Goal: Task Accomplishment & Management: Use online tool/utility

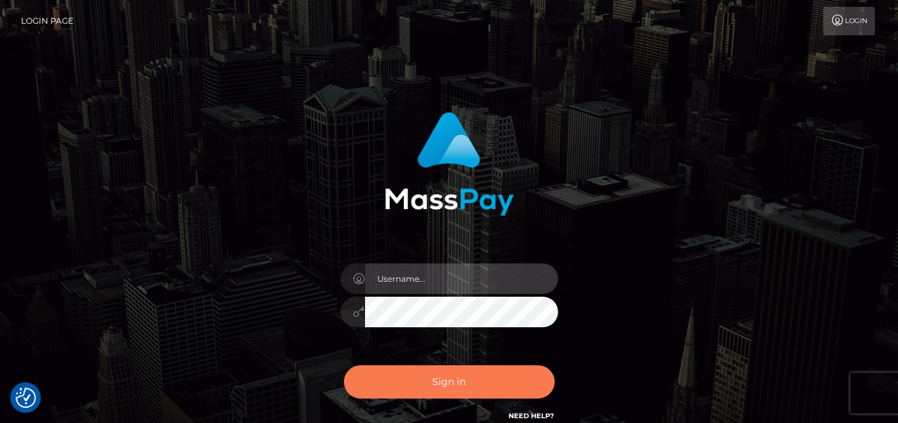
type input "denise"
click at [460, 379] on button "Sign in" at bounding box center [449, 382] width 211 height 33
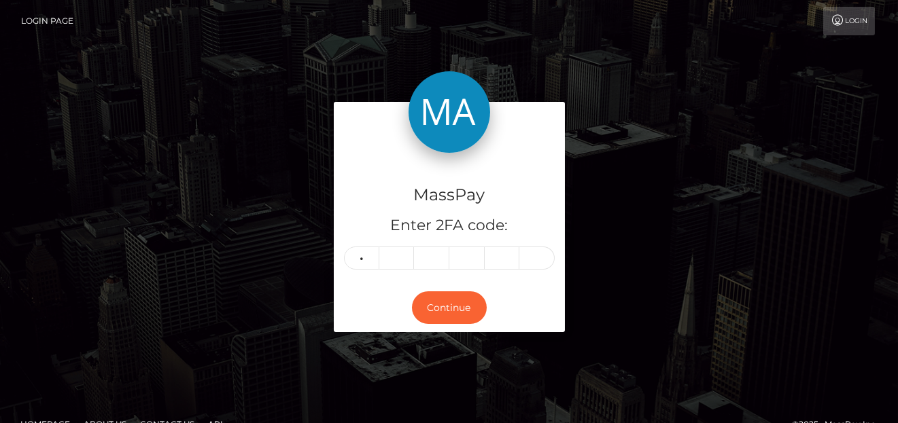
type input "7"
type input "2"
type input "8"
type input "0"
type input "5"
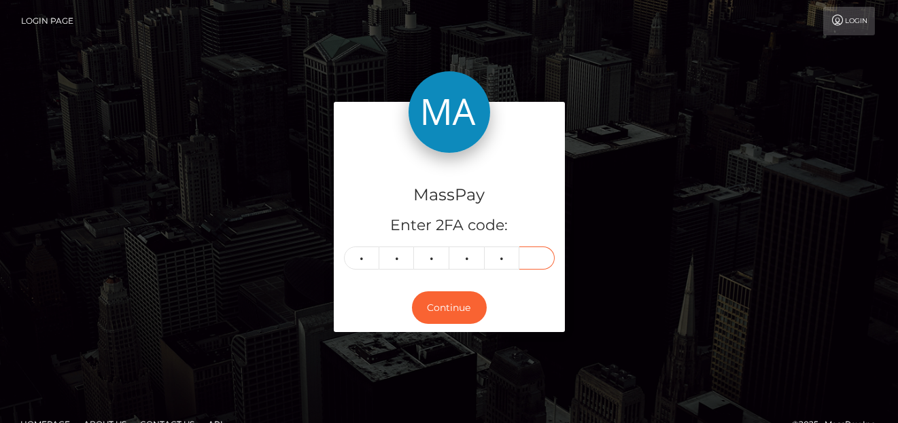
type input "3"
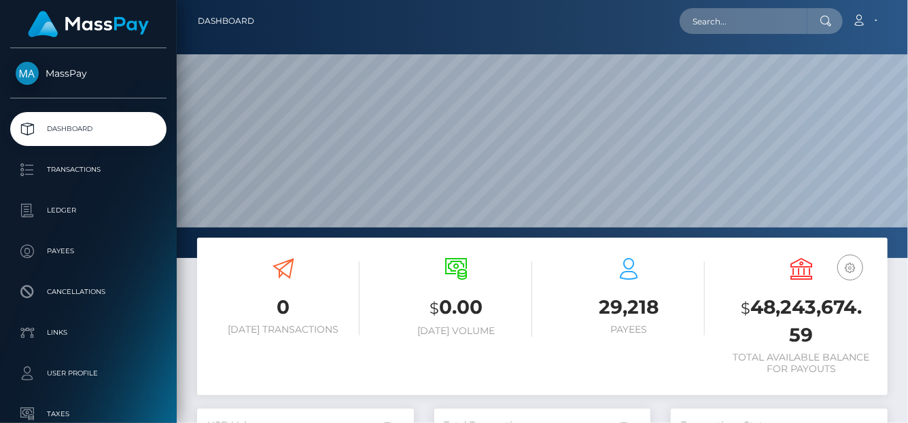
scroll to position [241, 217]
click at [734, 20] on input "text" at bounding box center [744, 21] width 128 height 26
paste input "nguyentrinh98xyz@gmail.com"
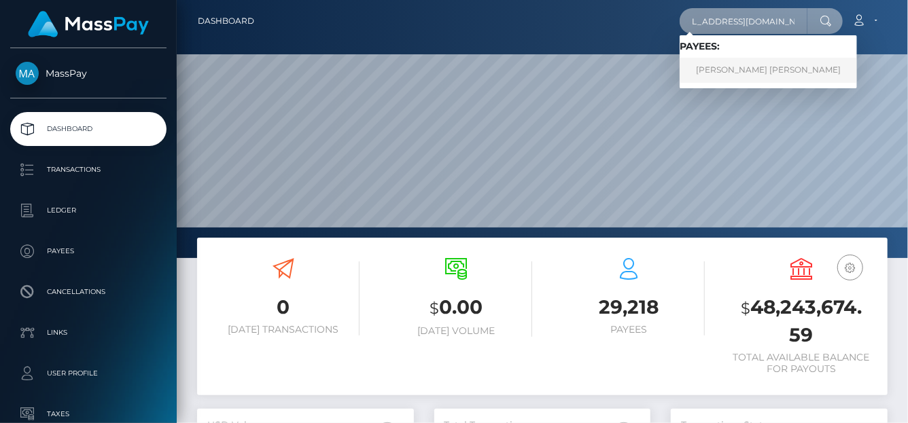
type input "nguyentrinh98xyz@gmail.com"
click at [719, 71] on link "NGUYEN THI TRINH" at bounding box center [768, 70] width 177 height 25
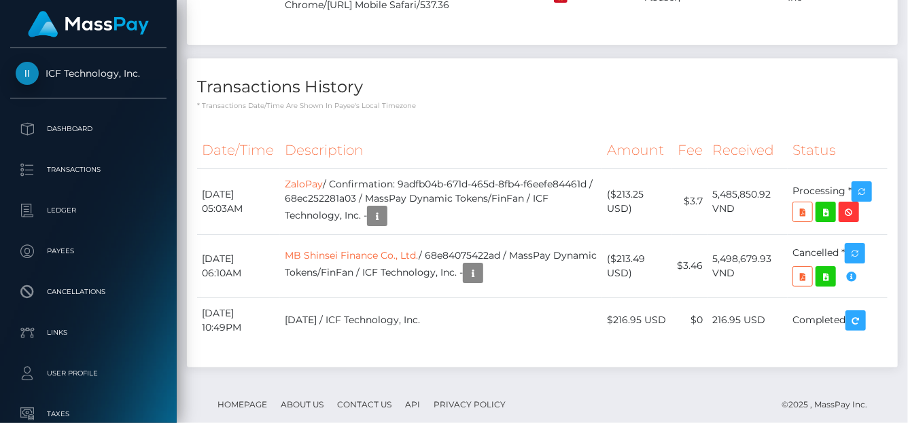
scroll to position [163, 217]
click at [698, 111] on div "Transactions History * Transactions date/time are shown in payee's local timezo…" at bounding box center [542, 84] width 711 height 52
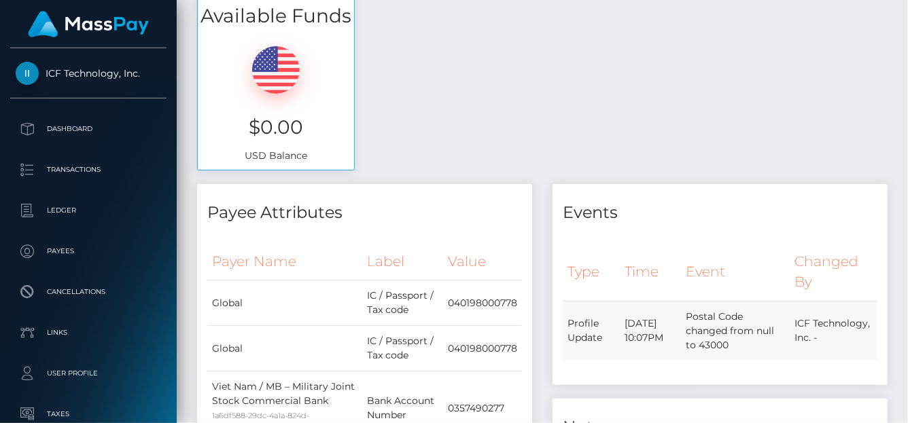
scroll to position [0, 0]
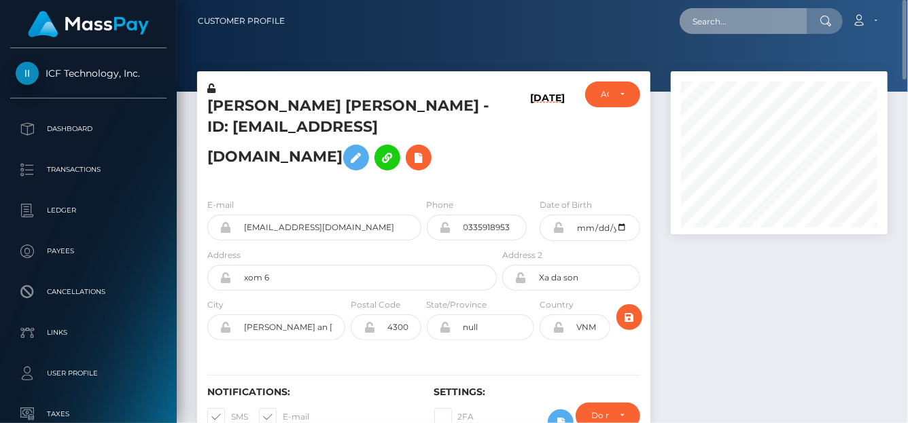
click at [730, 22] on input "text" at bounding box center [744, 21] width 128 height 26
click at [730, 24] on input "text" at bounding box center [744, 21] width 128 height 26
paste input "f6a6b209-5002-4f3a-929d-0ae3368f3cdd"
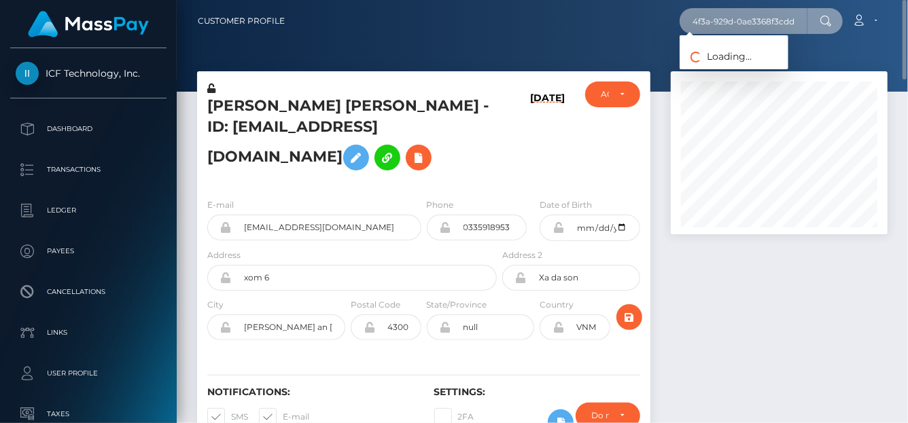
type input "f6a6b209-5002-4f3a-929d-0ae3368f3cdd"
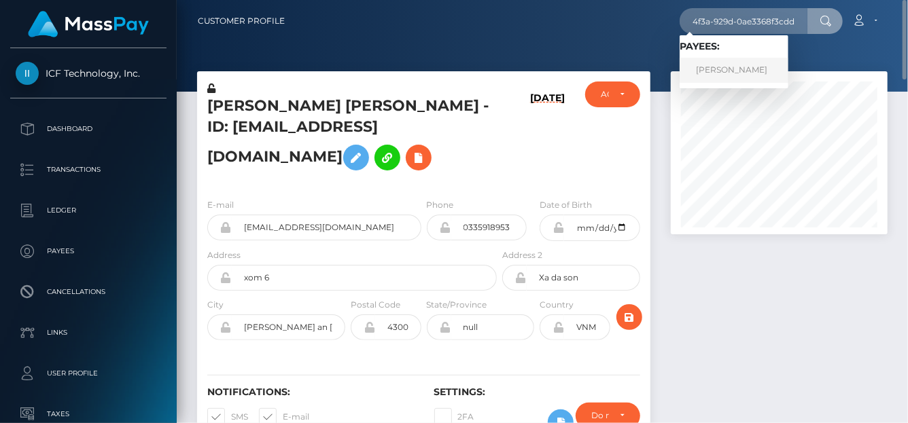
click at [713, 69] on link "Brittany Smurthwaite" at bounding box center [734, 70] width 109 height 25
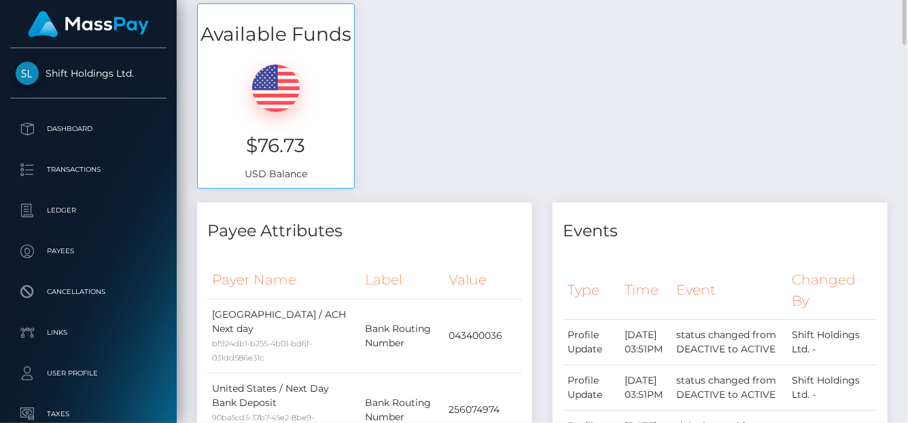
scroll to position [2, 0]
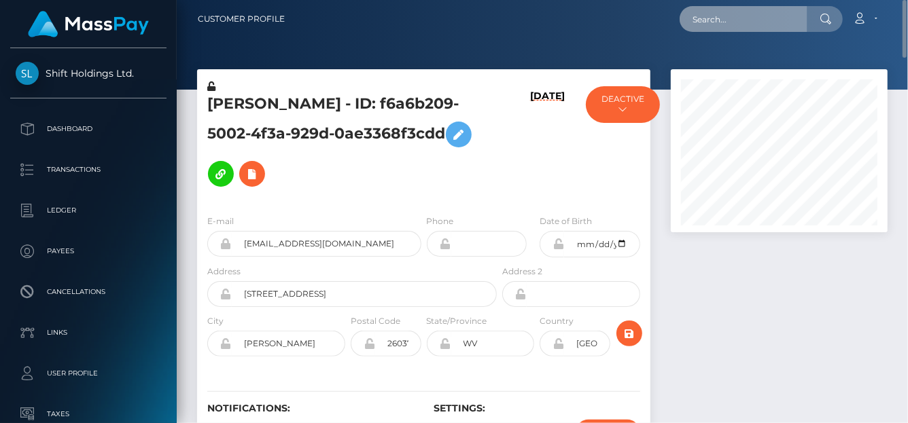
click at [735, 26] on input "text" at bounding box center [744, 19] width 128 height 26
paste input "781135036303810560,"
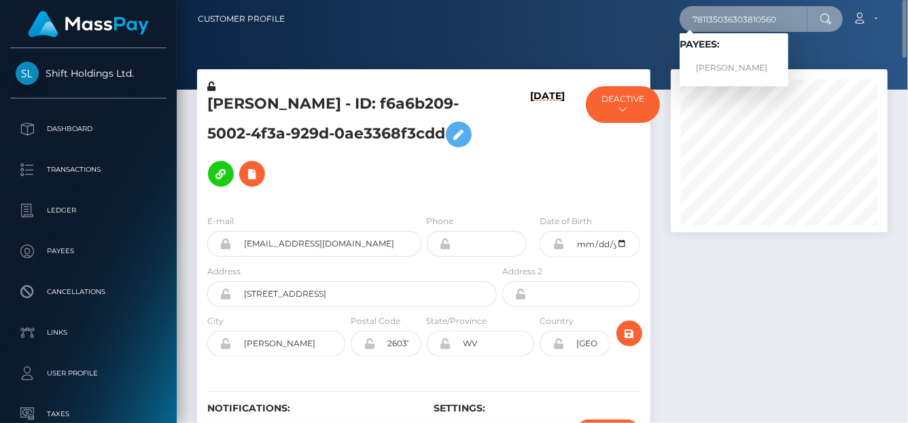
type input "781135036303810560"
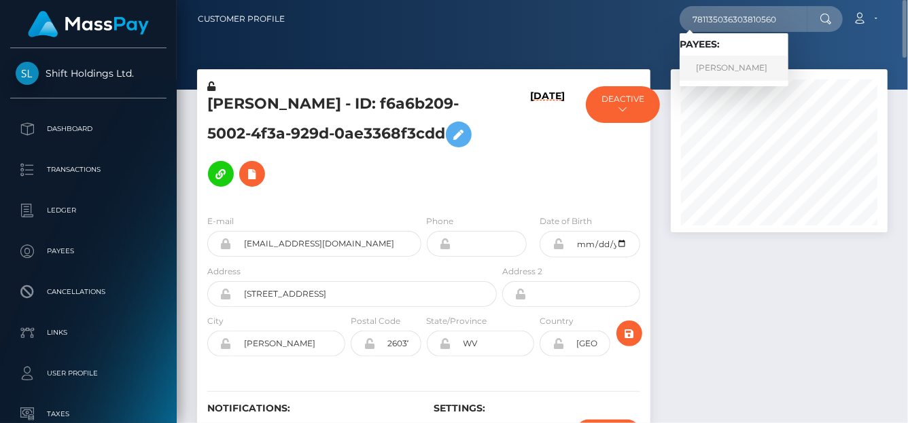
click at [724, 67] on link "[PERSON_NAME]" at bounding box center [734, 68] width 109 height 25
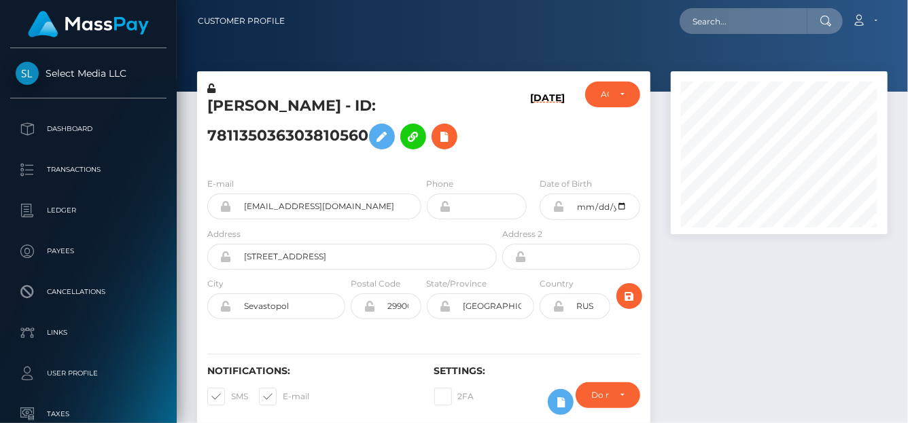
scroll to position [163, 217]
click at [447, 139] on icon at bounding box center [444, 136] width 16 height 17
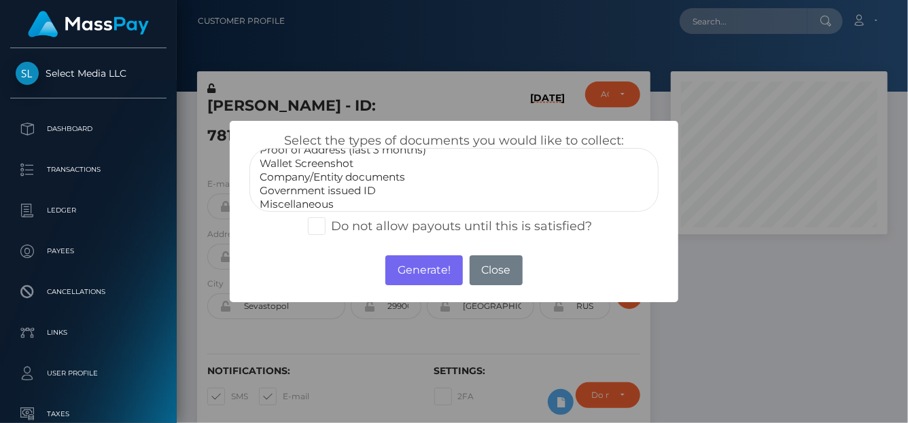
scroll to position [40, 0]
select select "Government issued ID"
click at [301, 184] on option "Government issued ID" at bounding box center [453, 188] width 391 height 14
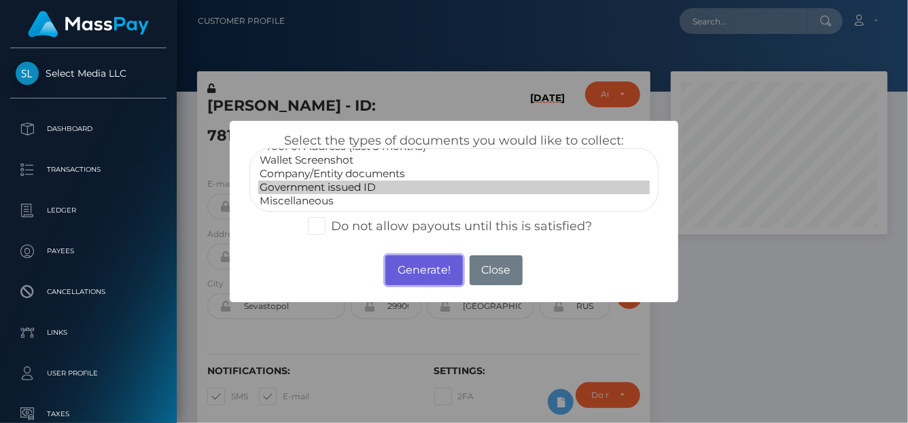
click at [434, 263] on button "Generate!" at bounding box center [423, 271] width 77 height 30
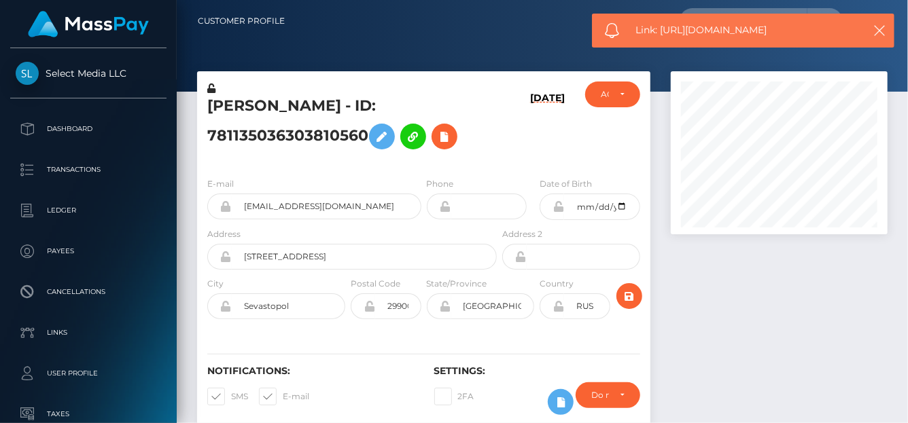
drag, startPoint x: 791, startPoint y: 27, endPoint x: 663, endPoint y: 32, distance: 127.9
click at [663, 32] on span "Link: https://l.maspay.io/9lGlt" at bounding box center [745, 30] width 218 height 14
copy span "https://l.maspay.io/9lGlt"
click at [452, 138] on icon at bounding box center [444, 136] width 16 height 17
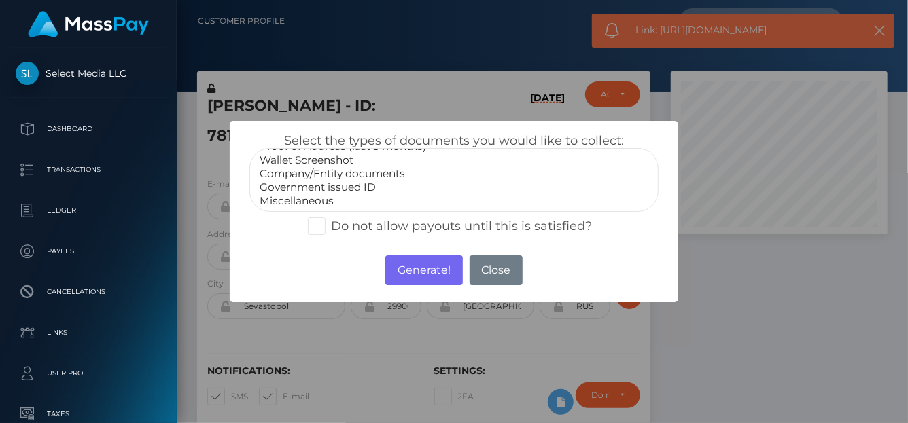
select select "Miscellaneous"
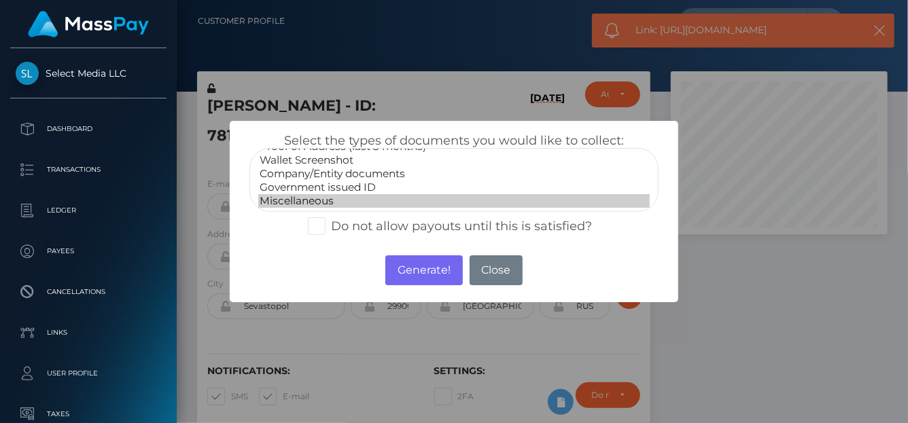
click at [326, 200] on option "Miscellaneous" at bounding box center [453, 201] width 391 height 14
drag, startPoint x: 419, startPoint y: 275, endPoint x: 421, endPoint y: 267, distance: 7.7
click at [419, 274] on button "Generate!" at bounding box center [423, 271] width 77 height 30
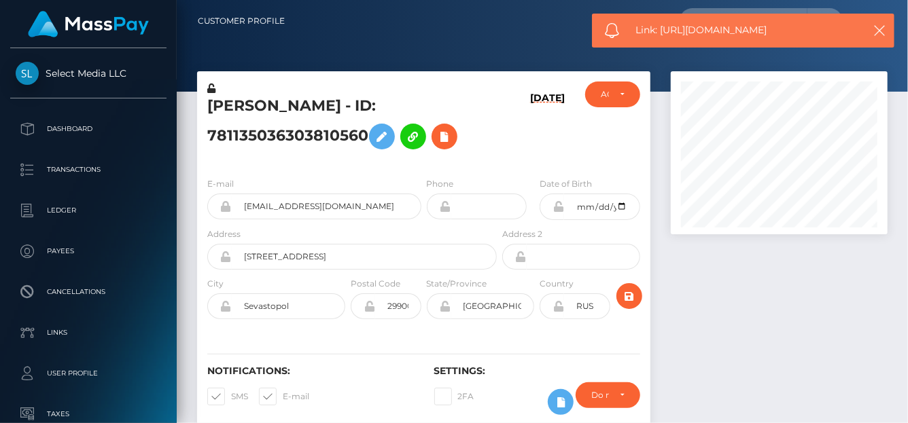
drag, startPoint x: 788, startPoint y: 32, endPoint x: 663, endPoint y: 34, distance: 124.4
click at [663, 34] on span "Link: https://l.maspay.io/7lGzW" at bounding box center [745, 30] width 218 height 14
copy span "https://l.maspay.io/7lGzW"
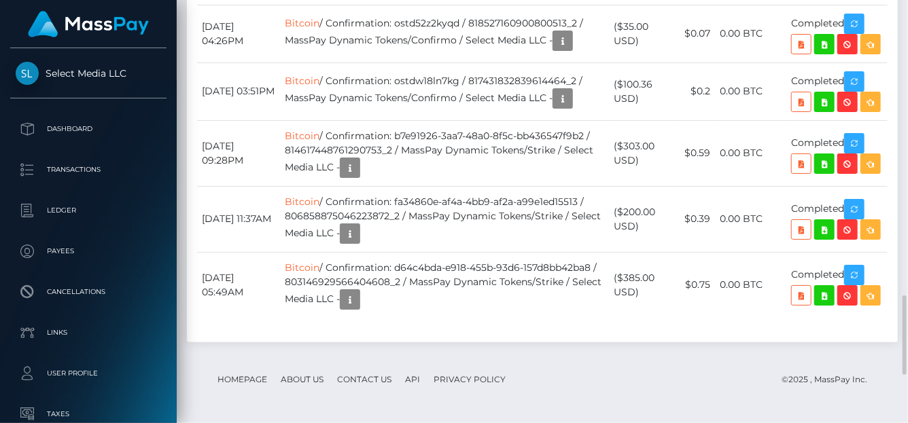
scroll to position [1633, 0]
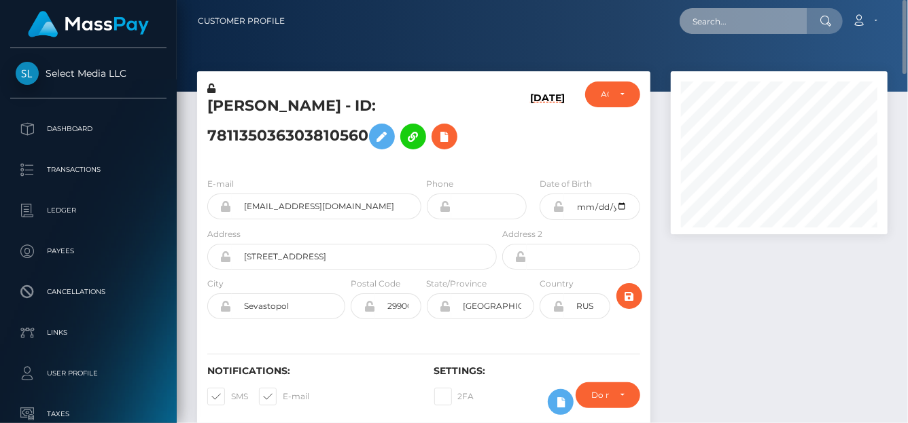
click at [702, 28] on input "text" at bounding box center [744, 21] width 128 height 26
paste input "438211162874589184"
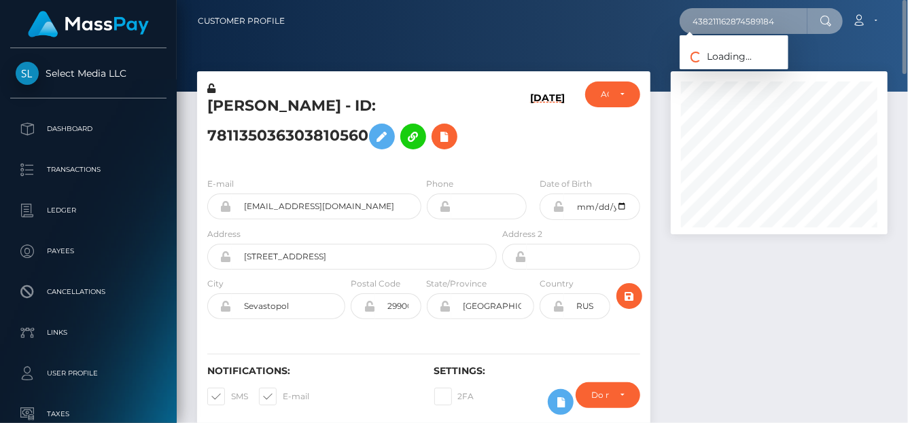
type input "438211162874589184"
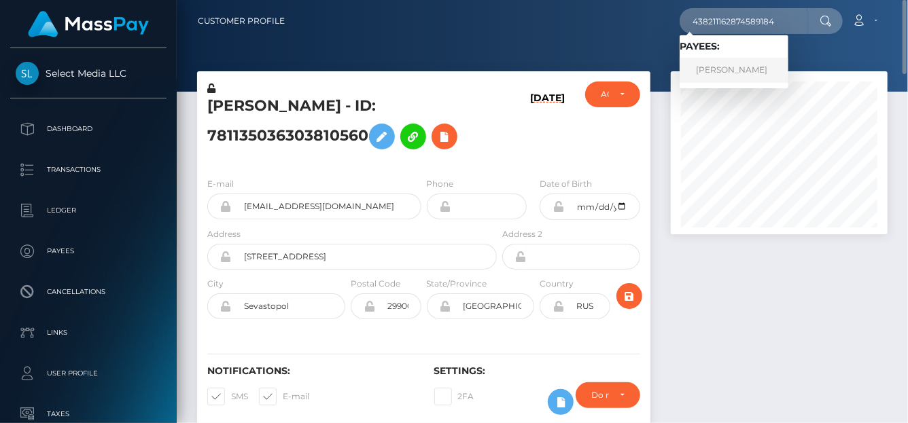
click at [767, 60] on link "VARVARA SERGEEVNA VARLAMOVA" at bounding box center [734, 70] width 109 height 25
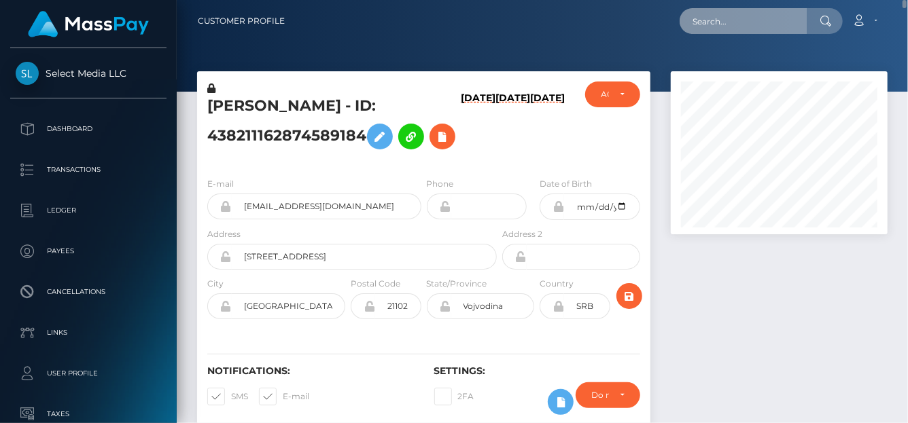
click at [705, 24] on input "text" at bounding box center [744, 21] width 128 height 26
click at [697, 17] on input "text" at bounding box center [744, 21] width 128 height 26
paste input "804238661536215040"
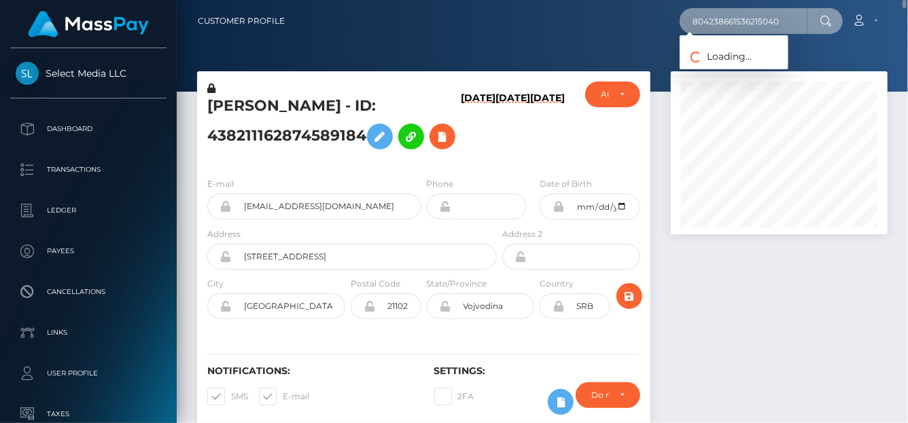
type input "804238661536215040"
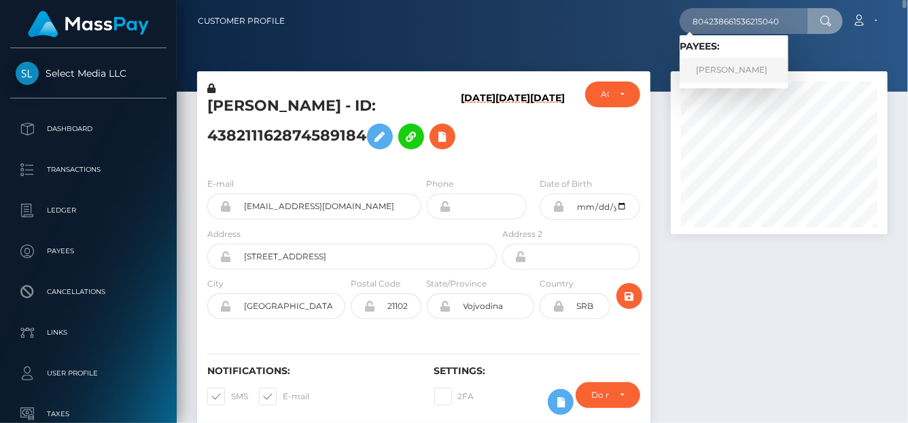
click at [753, 71] on link "EMILY MARIE Howard" at bounding box center [734, 70] width 109 height 25
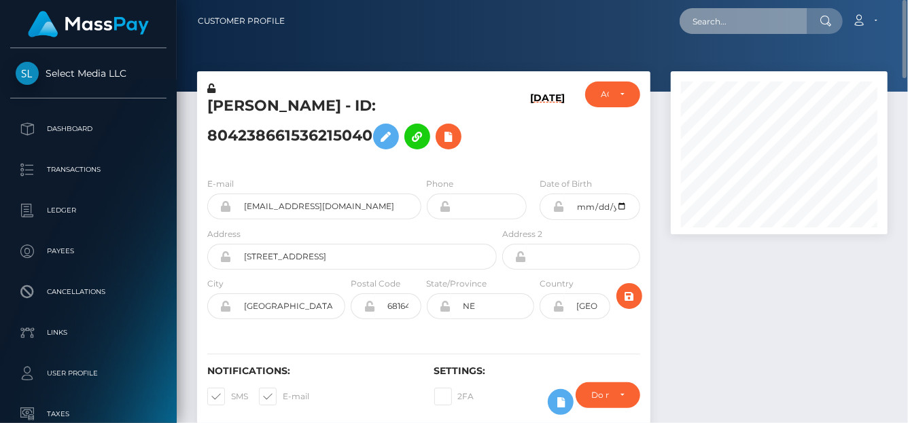
click at [694, 16] on input "text" at bounding box center [744, 21] width 128 height 26
paste input "804198126440169472"
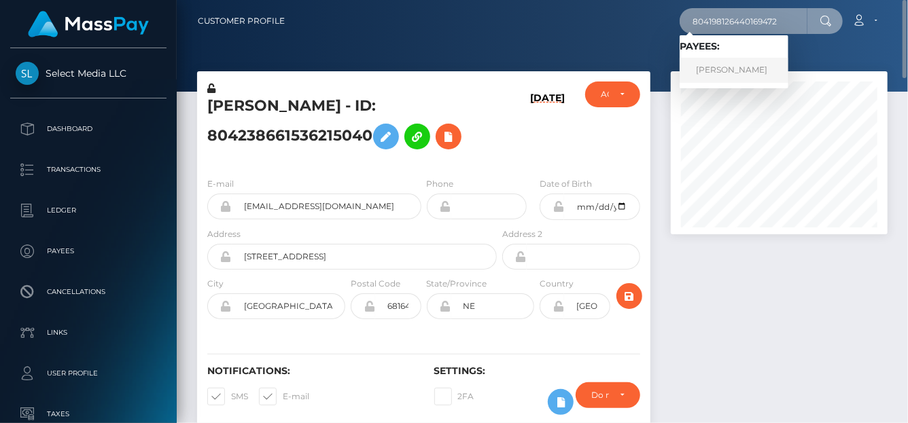
type input "804198126440169472"
click at [738, 64] on link "Joshua D Thompson" at bounding box center [734, 70] width 109 height 25
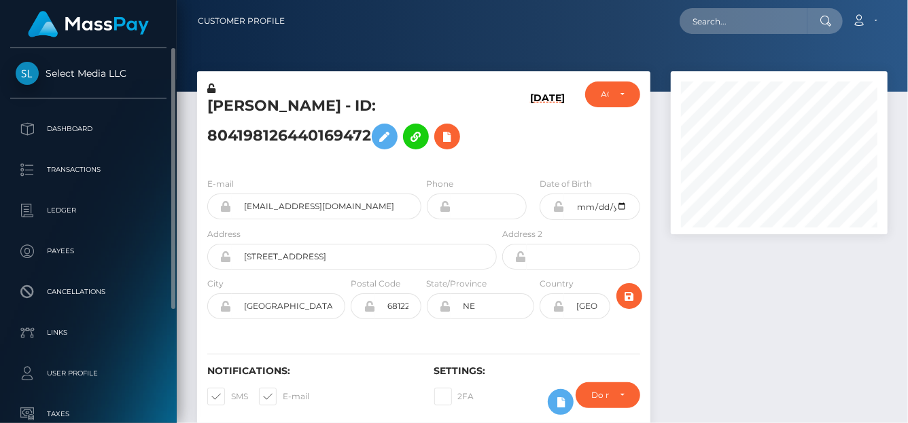
scroll to position [163, 217]
click at [449, 132] on icon at bounding box center [447, 136] width 16 height 17
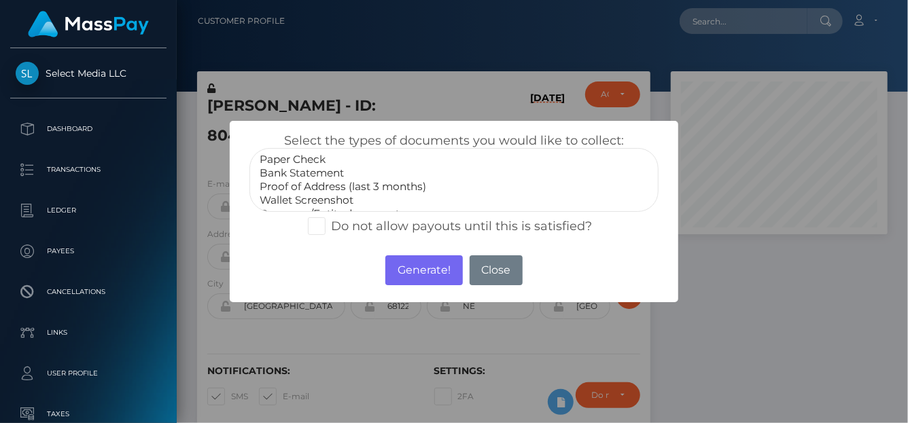
select select "Bank Statement"
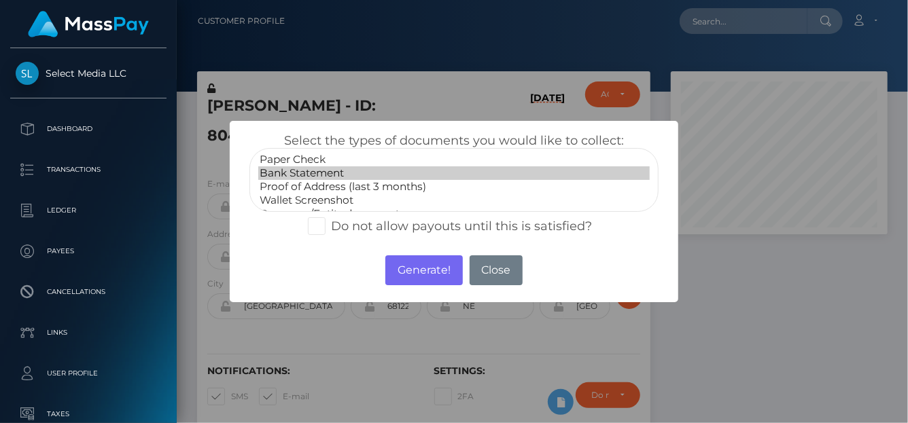
click at [302, 171] on option "Bank Statement" at bounding box center [453, 174] width 391 height 14
click at [405, 266] on button "Generate!" at bounding box center [423, 271] width 77 height 30
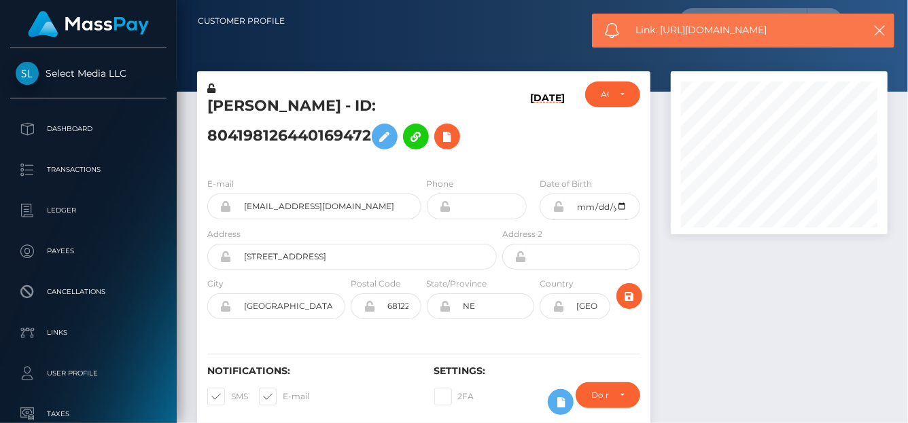
drag, startPoint x: 788, startPoint y: 18, endPoint x: 660, endPoint y: 32, distance: 129.2
click at [660, 32] on div "Link: https://l.maspay.io/ElGcE" at bounding box center [743, 31] width 302 height 34
copy span "https://l.maspay.io/ElGcE"
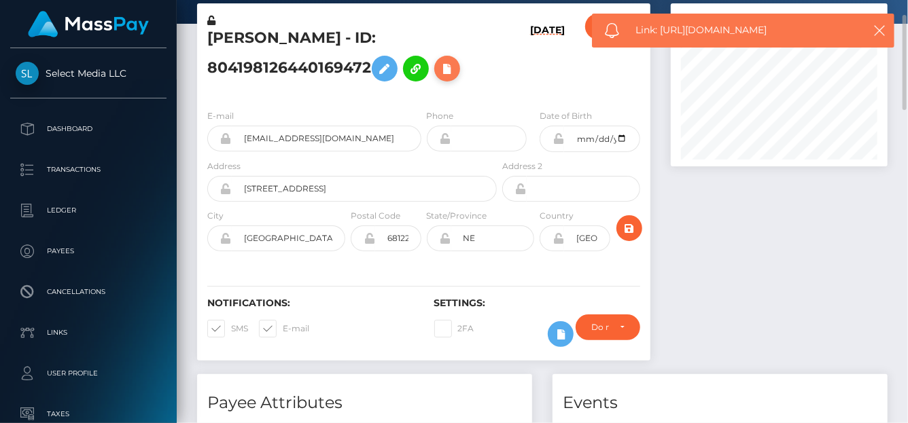
click at [459, 71] on button at bounding box center [447, 69] width 26 height 26
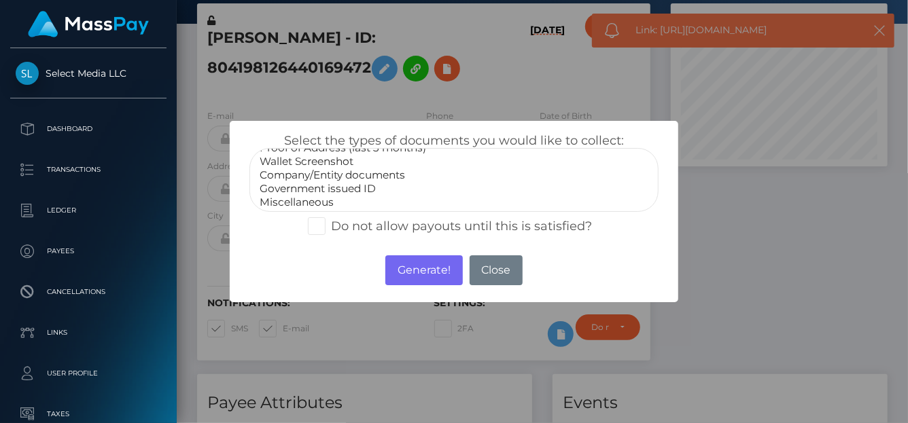
scroll to position [40, 0]
select select "Government issued ID"
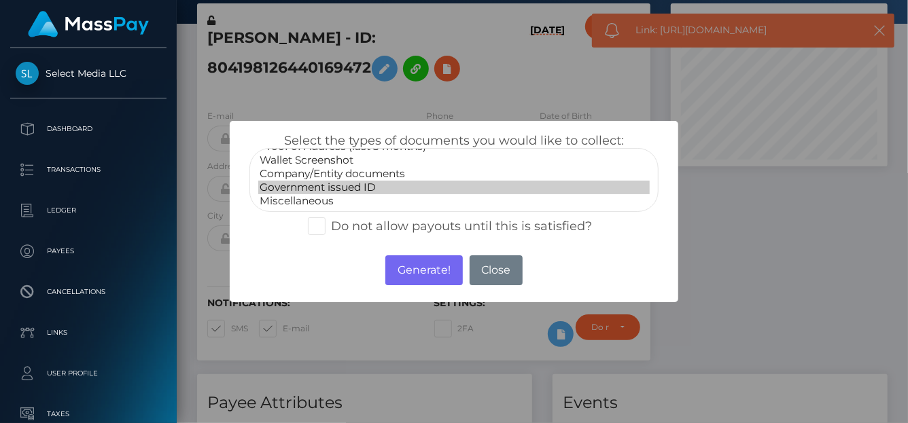
click at [338, 186] on option "Government issued ID" at bounding box center [453, 188] width 391 height 14
click at [419, 275] on button "Generate!" at bounding box center [423, 271] width 77 height 30
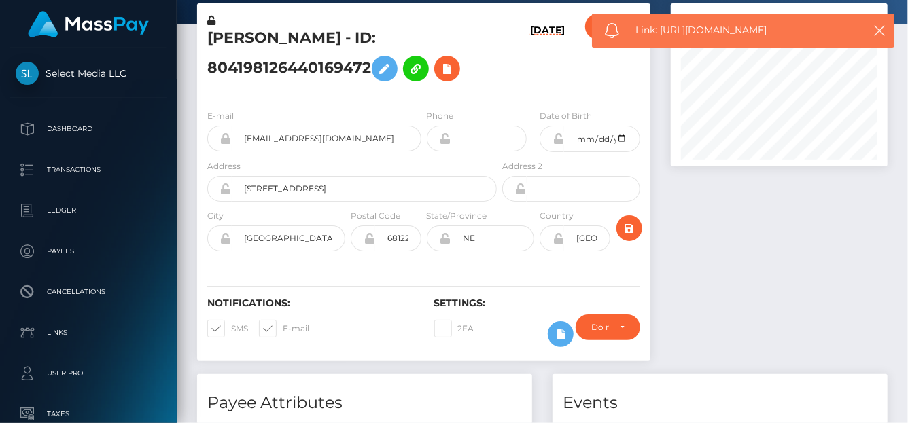
drag, startPoint x: 810, startPoint y: 33, endPoint x: 661, endPoint y: 34, distance: 149.5
click at [661, 34] on span "Link: https://l.maspay.io/flGvW" at bounding box center [745, 30] width 218 height 14
copy span "https://l.maspay.io/flGvW"
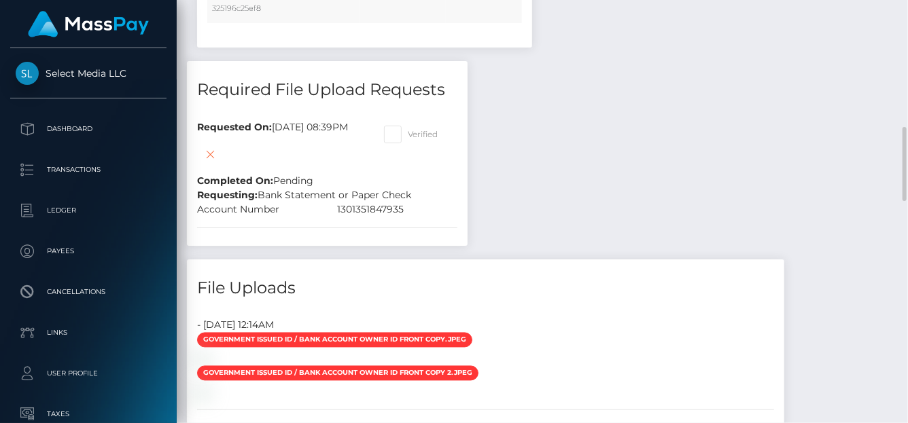
scroll to position [1114, 0]
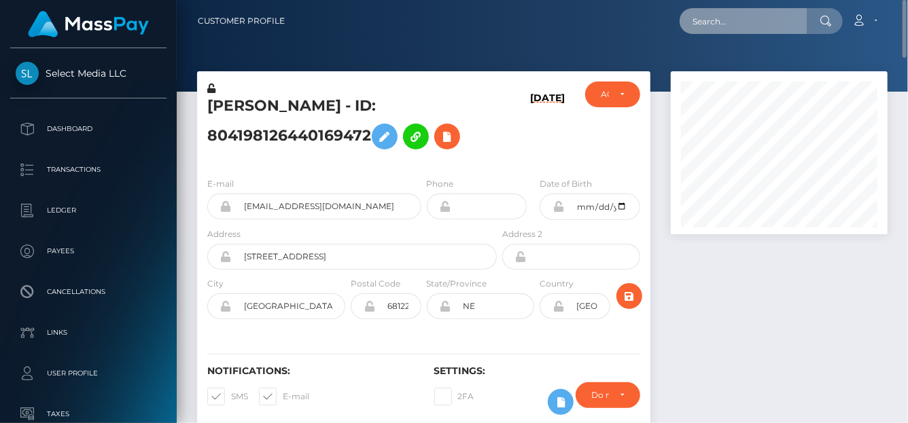
click at [754, 26] on input "text" at bounding box center [744, 21] width 128 height 26
paste input "judsrebecca@gmail.com"
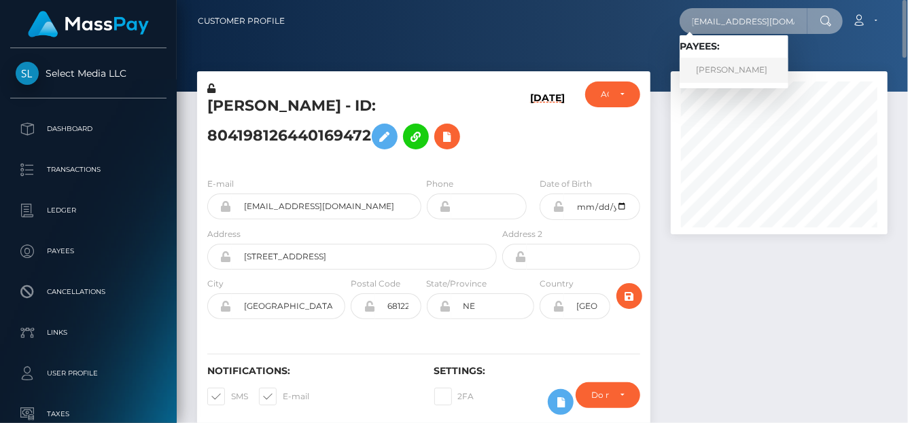
type input "judsrebecca@gmail.com"
click at [723, 65] on link "Rebecca Judson" at bounding box center [734, 70] width 109 height 25
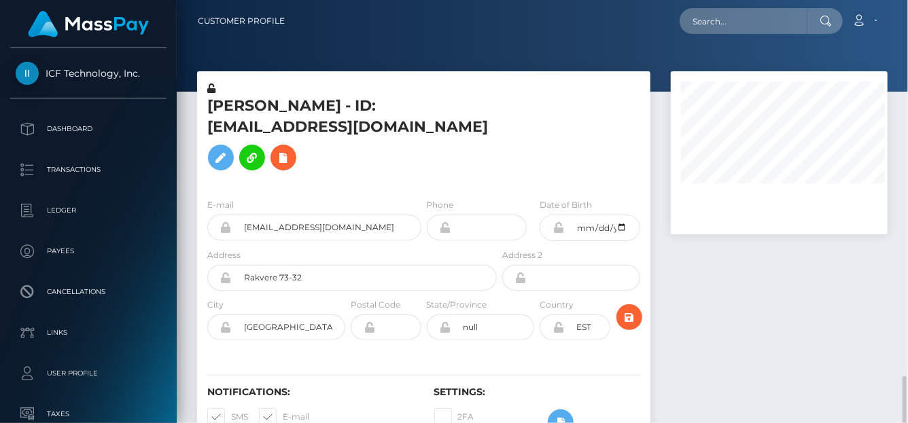
scroll to position [340, 0]
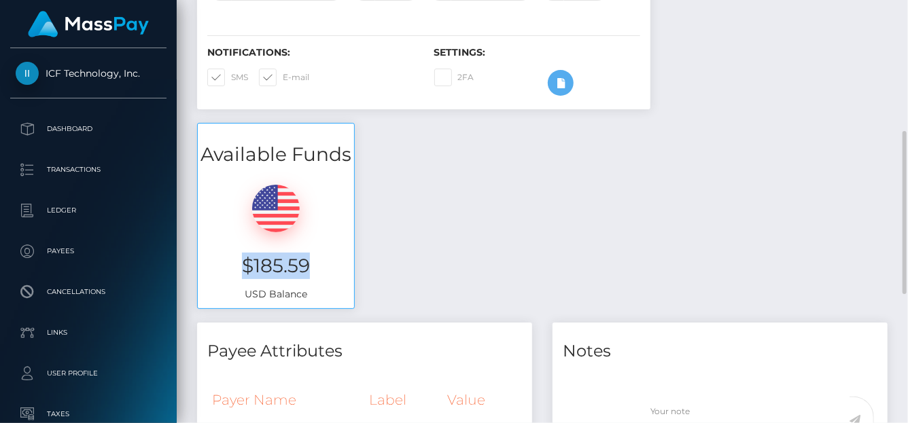
drag, startPoint x: 317, startPoint y: 282, endPoint x: 220, endPoint y: 278, distance: 97.3
click at [220, 278] on h3 "$185.59" at bounding box center [276, 266] width 136 height 27
copy h3 "$185.59"
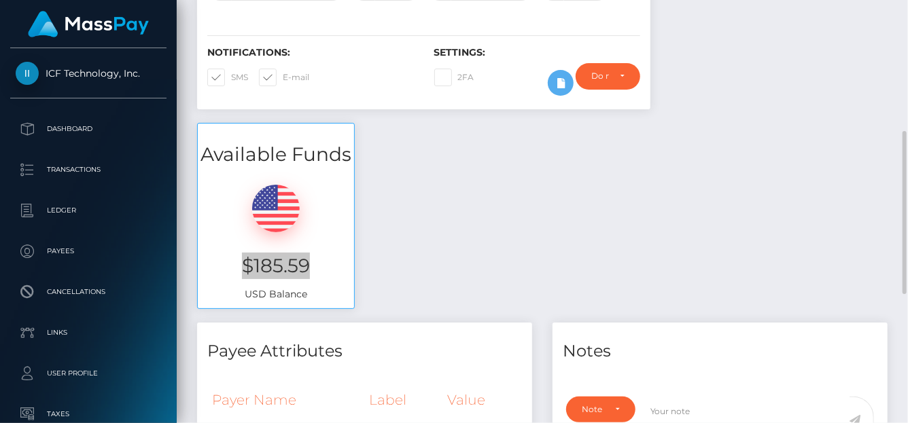
scroll to position [163, 217]
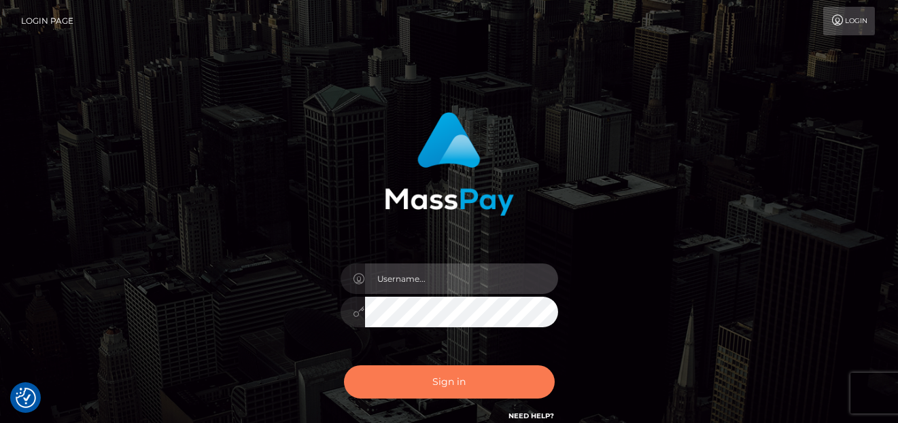
type input "[PERSON_NAME]"
click at [424, 385] on button "Sign in" at bounding box center [449, 382] width 211 height 33
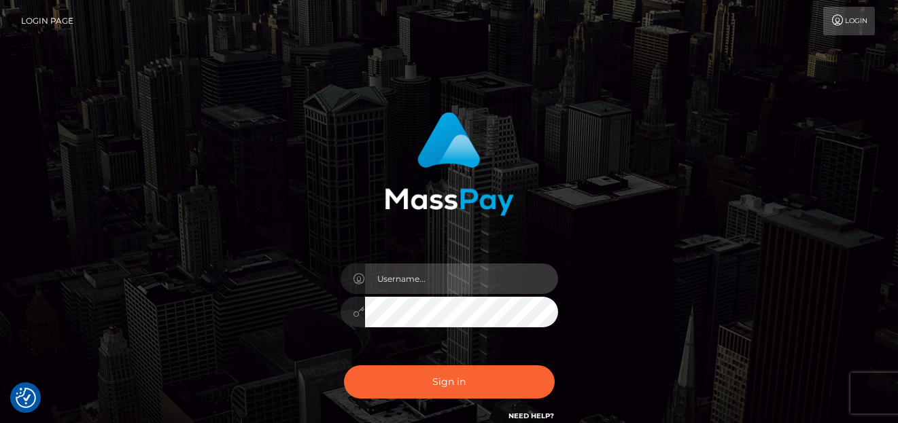
type input "[PERSON_NAME]"
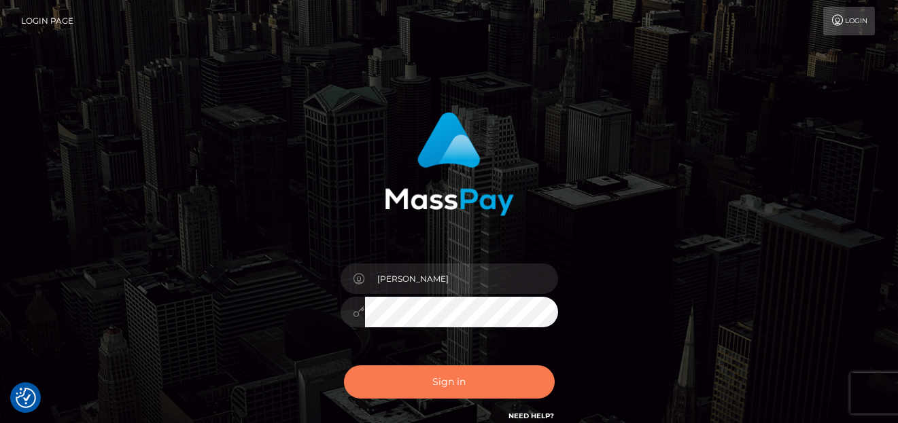
drag, startPoint x: 0, startPoint y: 0, endPoint x: 423, endPoint y: 377, distance: 566.6
click at [423, 377] on button "Sign in" at bounding box center [449, 382] width 211 height 33
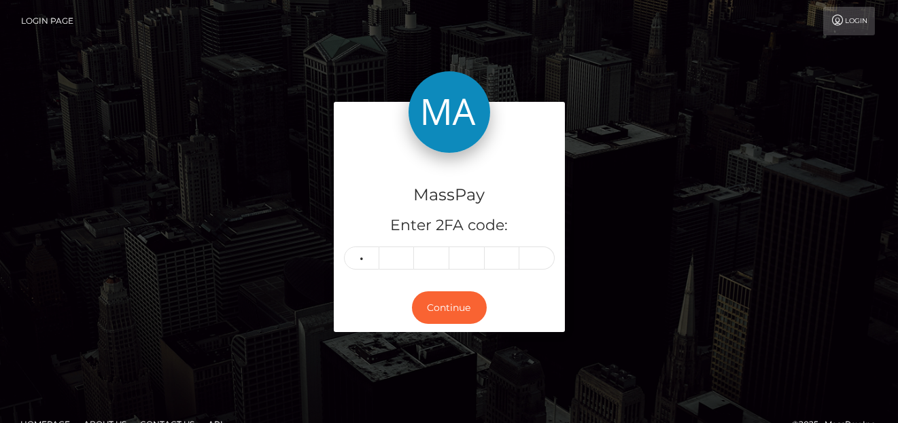
type input "4"
type input "3"
type input "6"
type input "8"
type input "6"
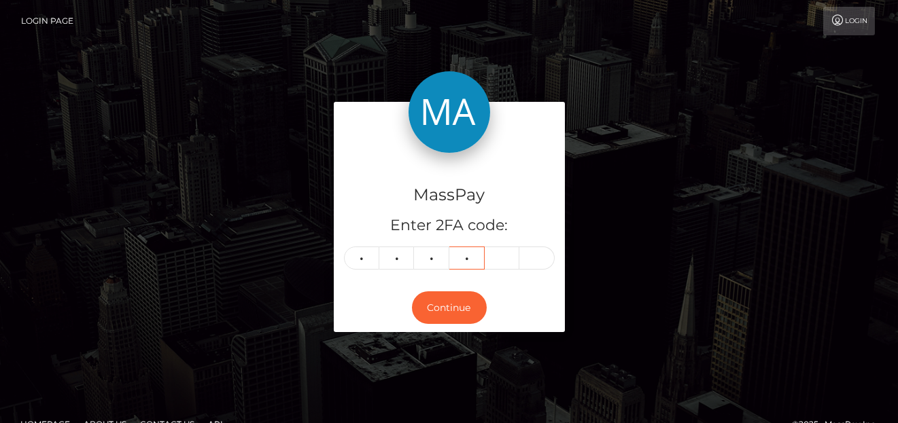
type input "6"
type input "9"
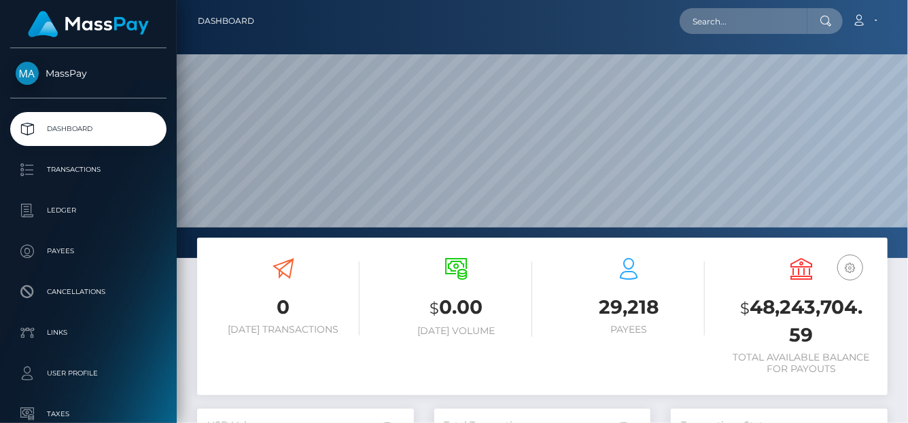
scroll to position [241, 217]
click at [734, 16] on input "text" at bounding box center [744, 21] width 128 height 26
paste input "poact_0lNlUqHC6vFR"
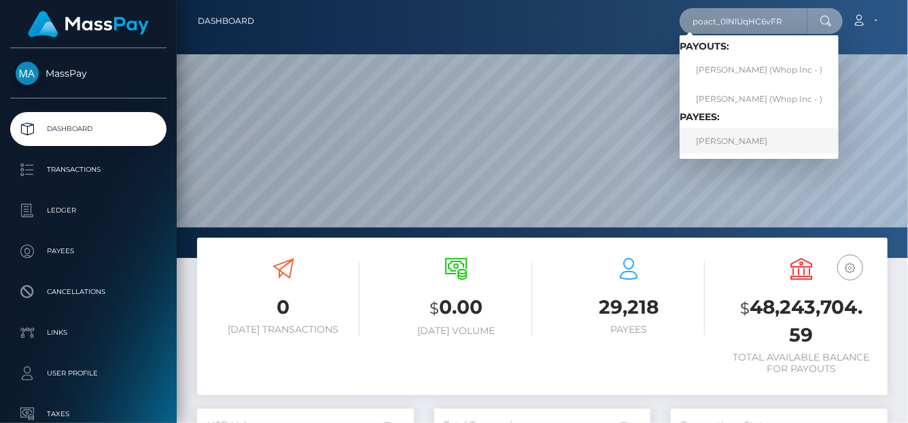
type input "poact_0lNlUqHC6vFR"
click at [720, 137] on link "MARCEL KULL" at bounding box center [759, 140] width 159 height 25
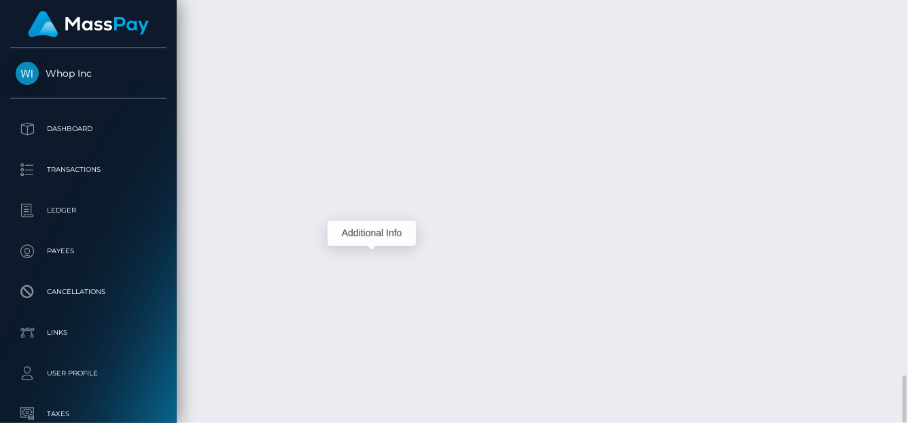
scroll to position [163, 217]
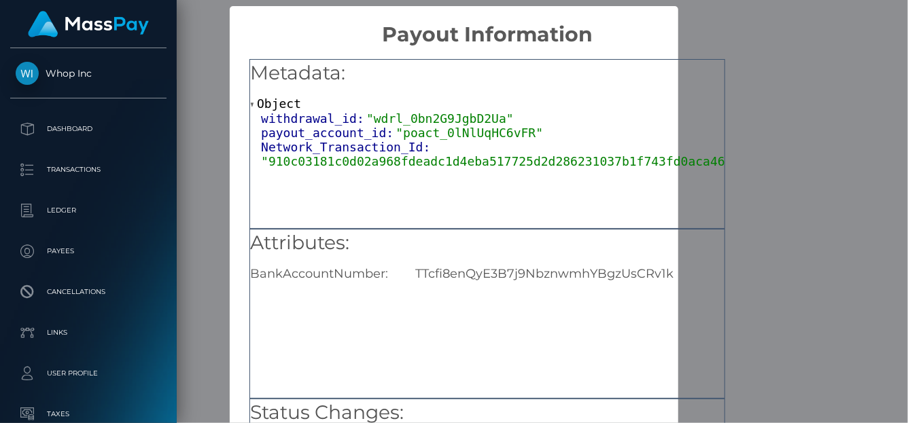
scroll to position [0, 0]
click at [811, 122] on div "× Payout Information Metadata: Object withdrawal_id: "wdrl_0bn2G9JgbD2Ua" payou…" at bounding box center [454, 211] width 908 height 423
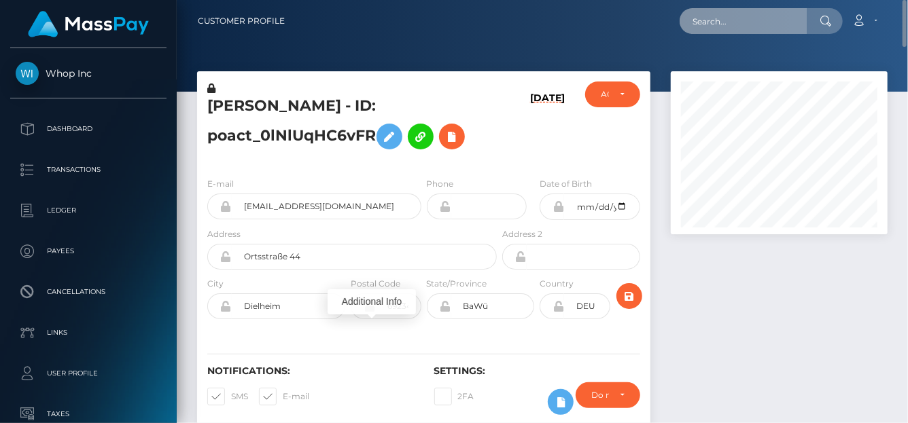
click at [702, 20] on input "text" at bounding box center [744, 21] width 128 height 26
paste input "oliverj@fanvue.com"
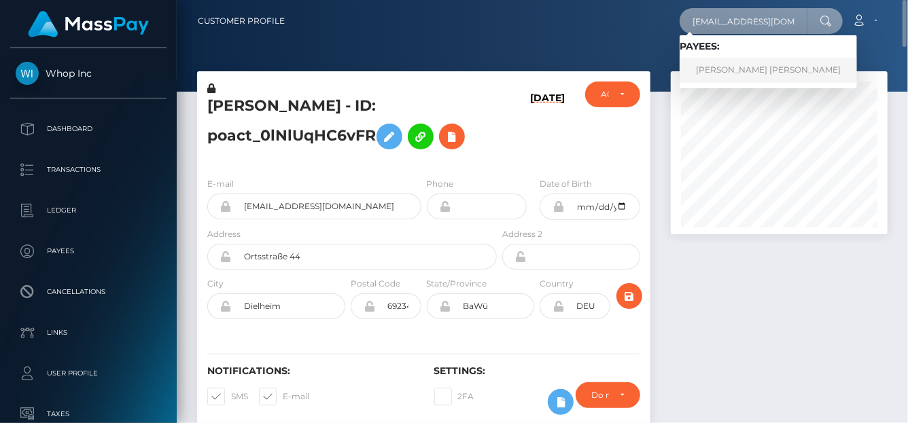
type input "oliverj@fanvue.com"
click at [712, 67] on link "OLIVER JAMES PAGET JACKSON" at bounding box center [768, 70] width 177 height 25
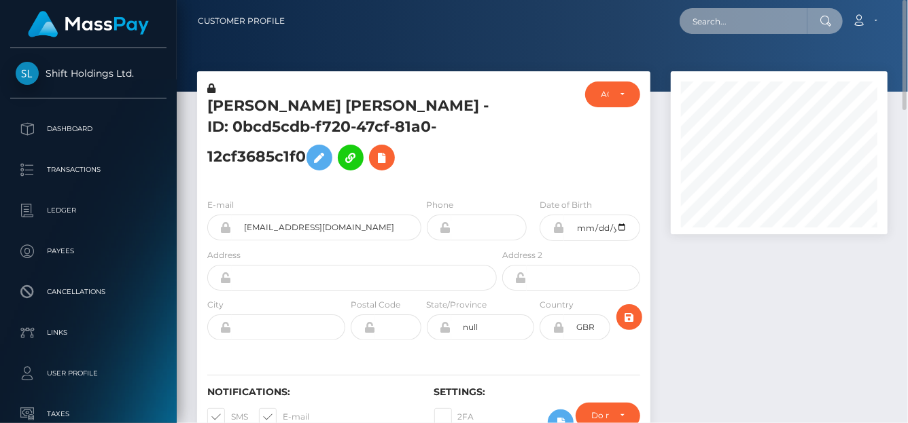
click at [705, 11] on input "text" at bounding box center [744, 21] width 128 height 26
paste input "FVW-20251010-267"
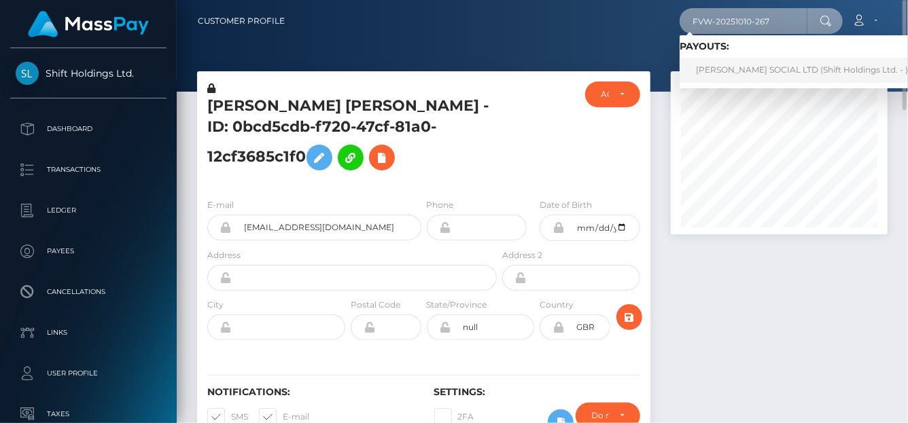
type input "FVW-20251010-267"
click at [808, 74] on link "[PERSON_NAME] SOCIAL LTD (Shift Holdings Ltd. - )" at bounding box center [802, 70] width 245 height 25
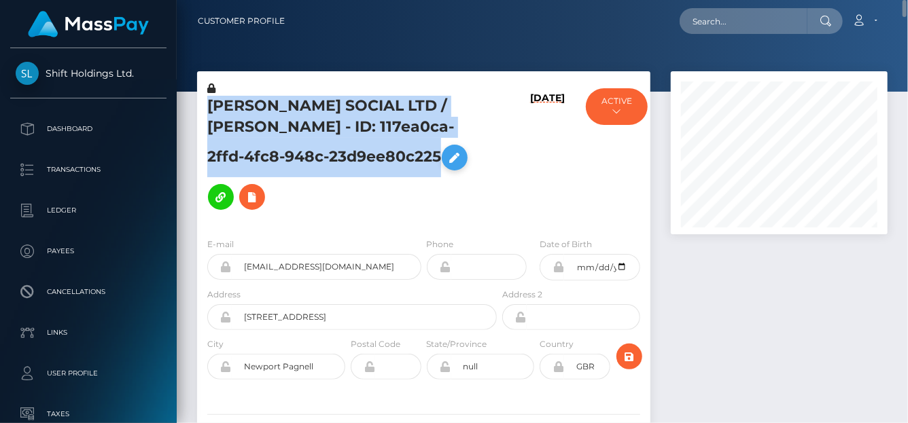
drag, startPoint x: 205, startPoint y: 105, endPoint x: 372, endPoint y: 162, distance: 176.4
click at [372, 162] on div "[PERSON_NAME] SOCIAL LTD / [PERSON_NAME] - ID: 117ea0ca-2ffd-4fc8-948c-23d9ee80…" at bounding box center [348, 154] width 302 height 145
copy h5 "[PERSON_NAME] SOCIAL LTD / [PERSON_NAME] - ID: 117ea0ca-2ffd-4fc8-948c-23d9ee80…"
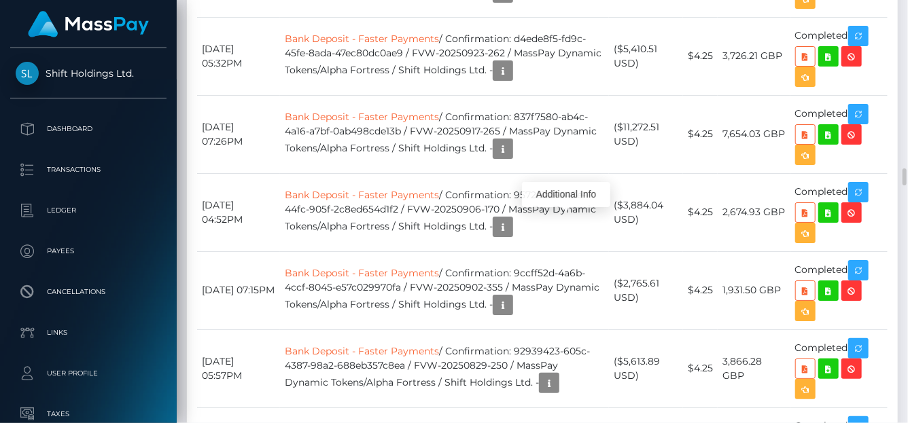
scroll to position [163, 217]
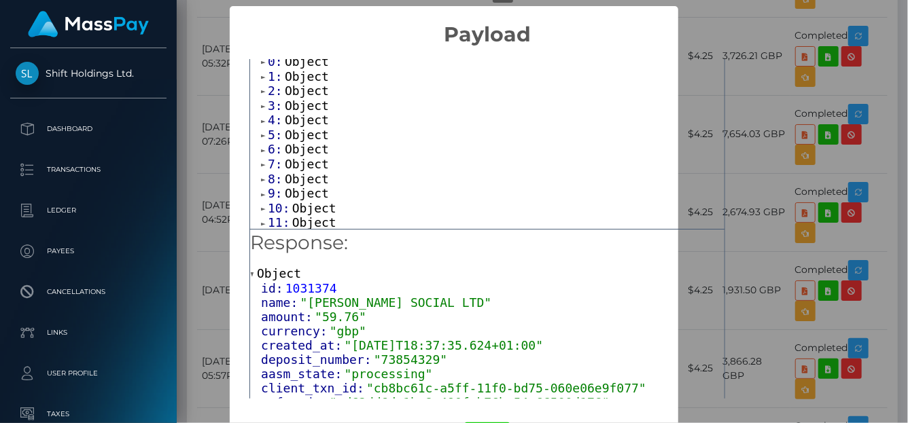
scroll to position [136, 0]
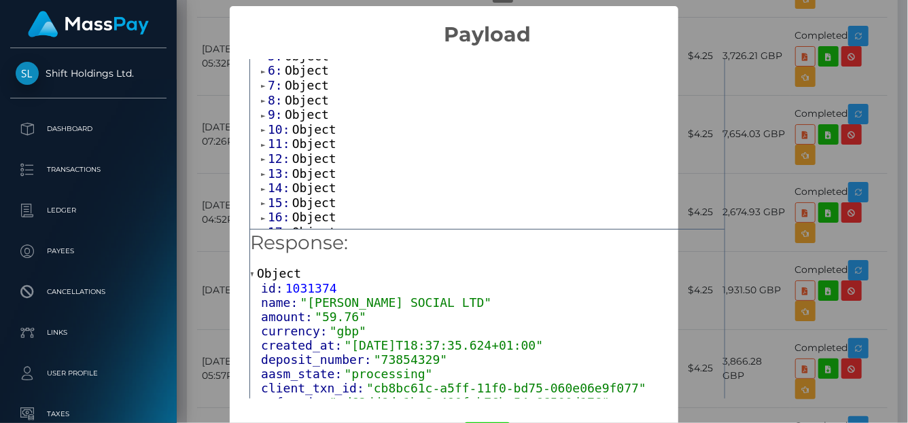
click at [269, 221] on span "16:" at bounding box center [280, 217] width 24 height 14
click at [272, 219] on span "16:" at bounding box center [280, 217] width 24 height 14
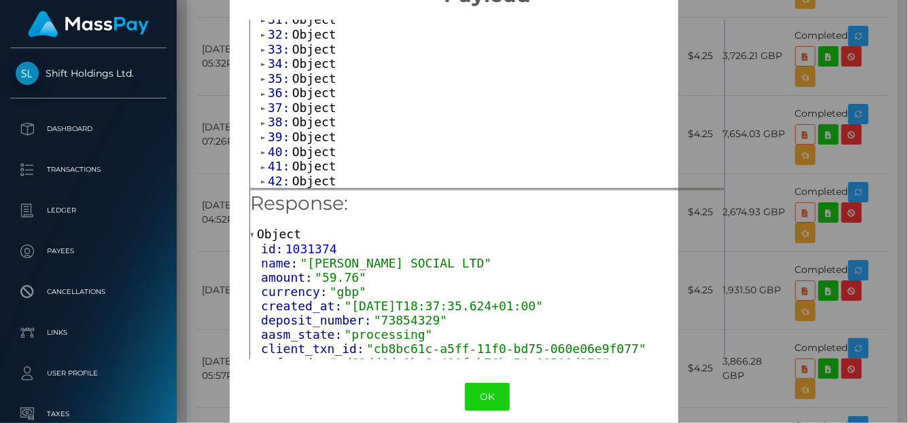
scroll to position [52, 0]
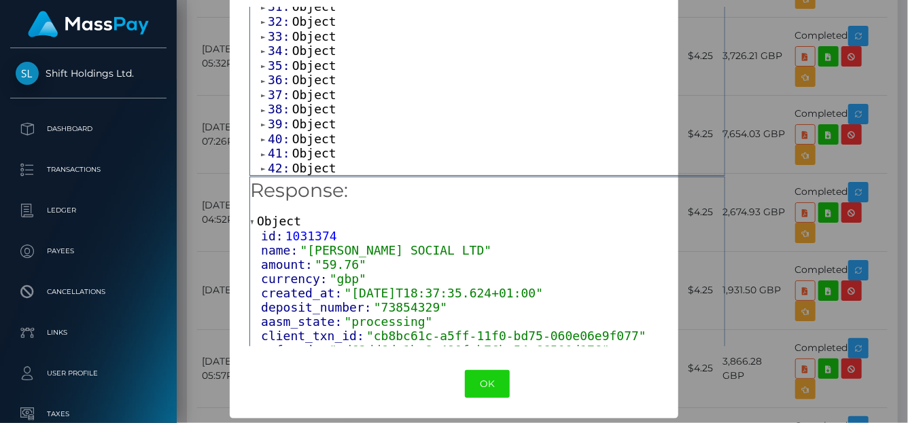
click at [270, 164] on span "42:" at bounding box center [280, 168] width 24 height 14
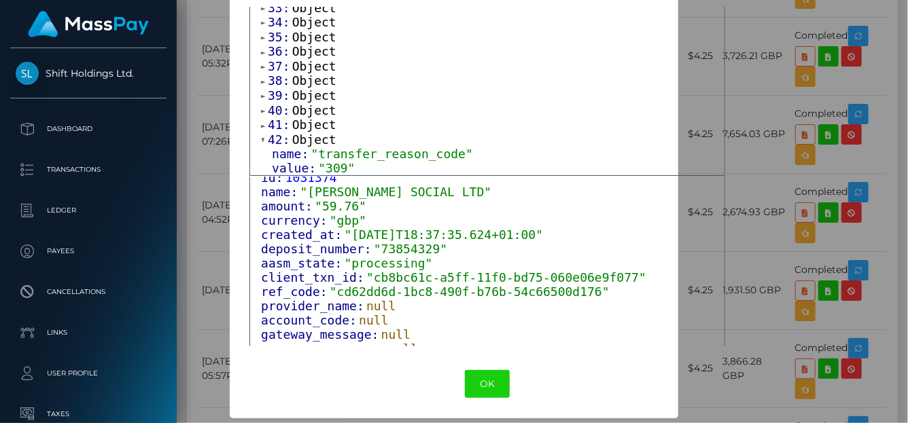
scroll to position [96, 0]
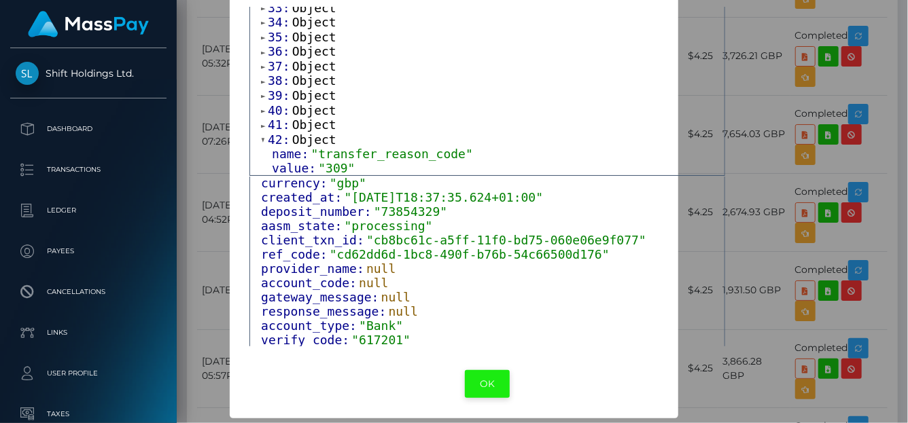
click at [495, 381] on button "OK" at bounding box center [487, 384] width 45 height 28
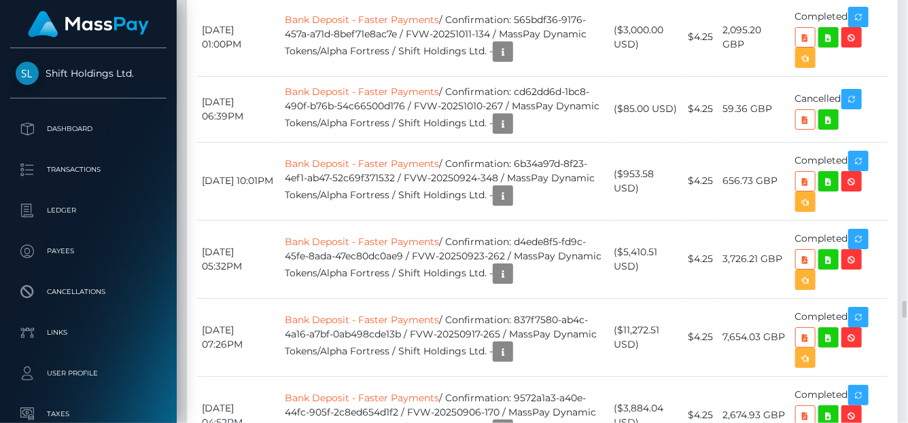
scroll to position [4014, 0]
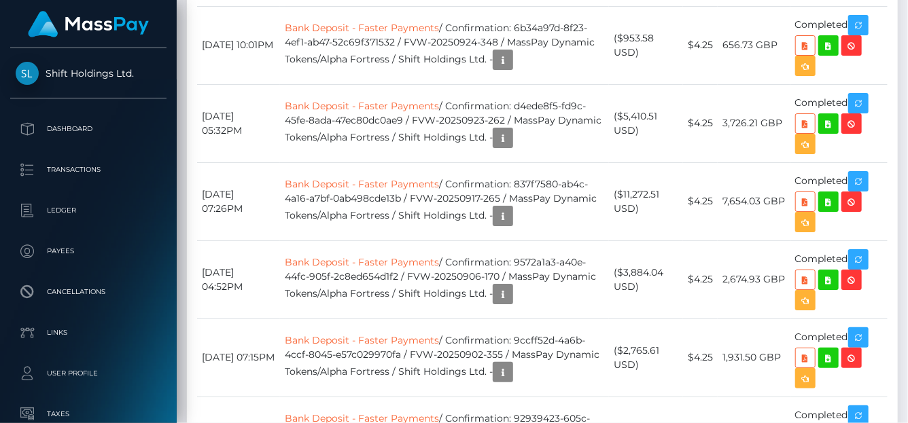
click at [563, 279] on div at bounding box center [566, 277] width 9 height 4
click at [561, 273] on div "Additional Info" at bounding box center [566, 262] width 88 height 25
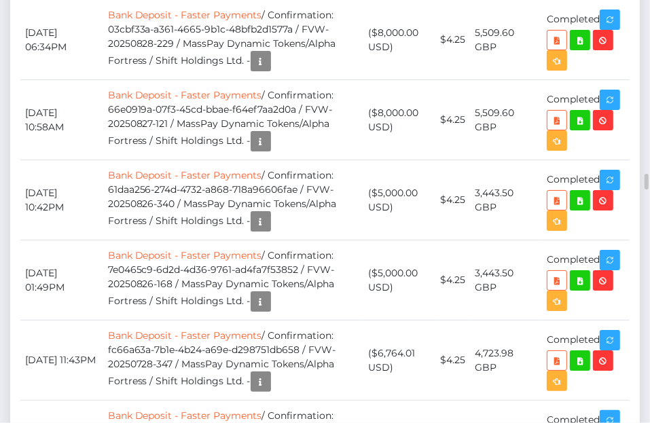
scroll to position [163, 189]
click at [268, 262] on div at bounding box center [272, 262] width 9 height 4
click at [272, 262] on body "Shift Holdings Ltd. Dashboard Transactions Ledger Payees Links Taxes" at bounding box center [325, 211] width 650 height 423
click at [272, 262] on div at bounding box center [272, 262] width 9 height 4
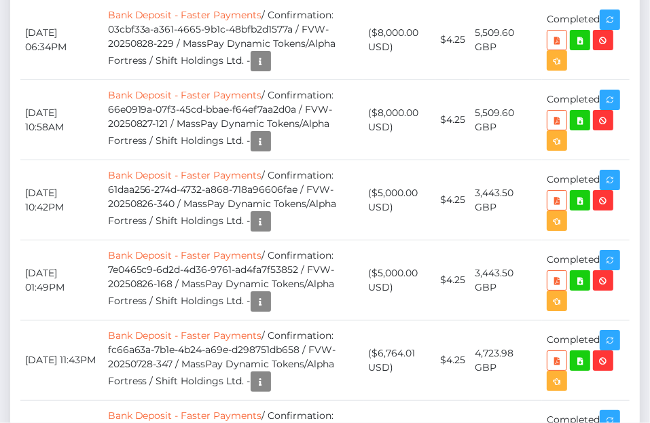
click at [272, 260] on div at bounding box center [272, 262] width 9 height 4
drag, startPoint x: 319, startPoint y: 233, endPoint x: 120, endPoint y: 227, distance: 199.2
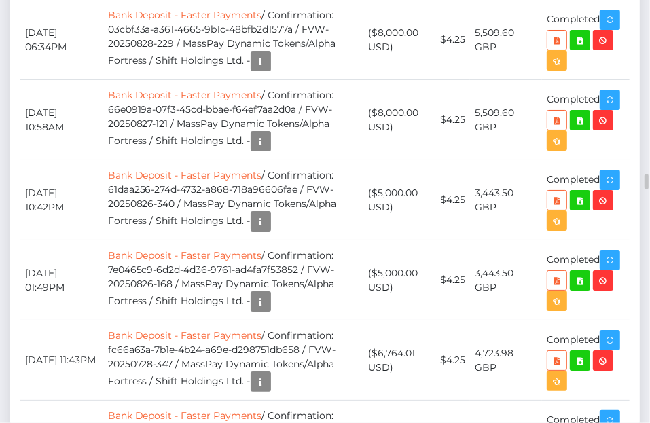
copy td "cd62dd6d-1bc8-490f-b76b-54c66500d176"
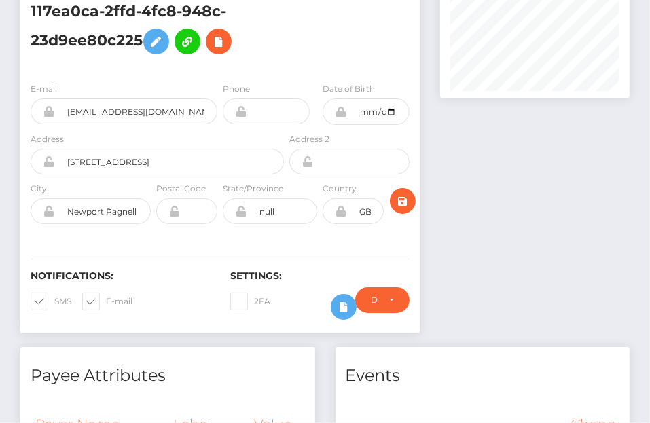
scroll to position [0, 0]
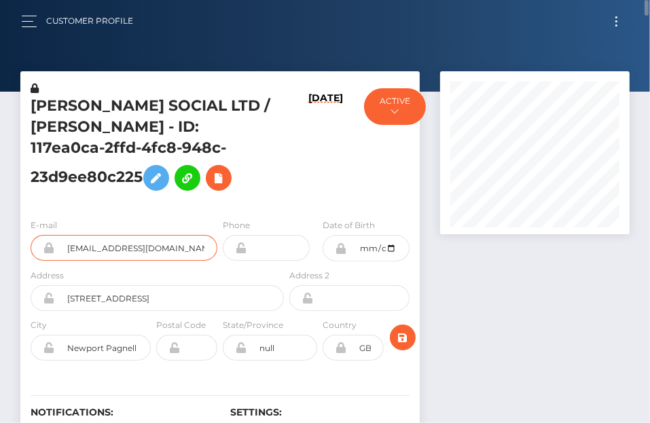
drag, startPoint x: 200, startPoint y: 250, endPoint x: 0, endPoint y: 231, distance: 200.7
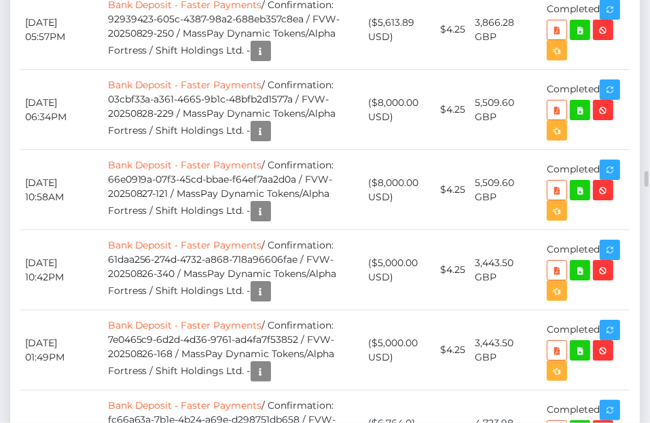
scroll to position [163, 189]
drag, startPoint x: 315, startPoint y: 300, endPoint x: 122, endPoint y: 300, distance: 193.0
copy td "cd62dd6d-1bc8-490f-b76b-54c66500d176"
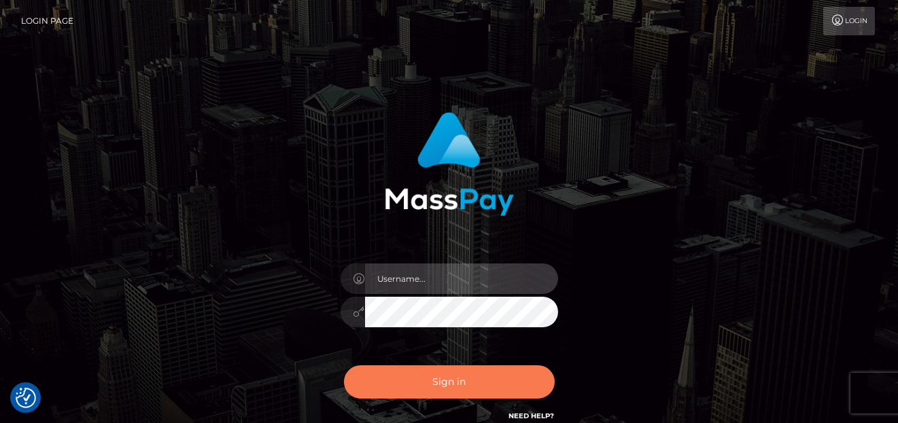
type input "[PERSON_NAME]"
click at [474, 381] on button "Sign in" at bounding box center [449, 382] width 211 height 33
click at [470, 387] on button "Sign in" at bounding box center [449, 382] width 211 height 33
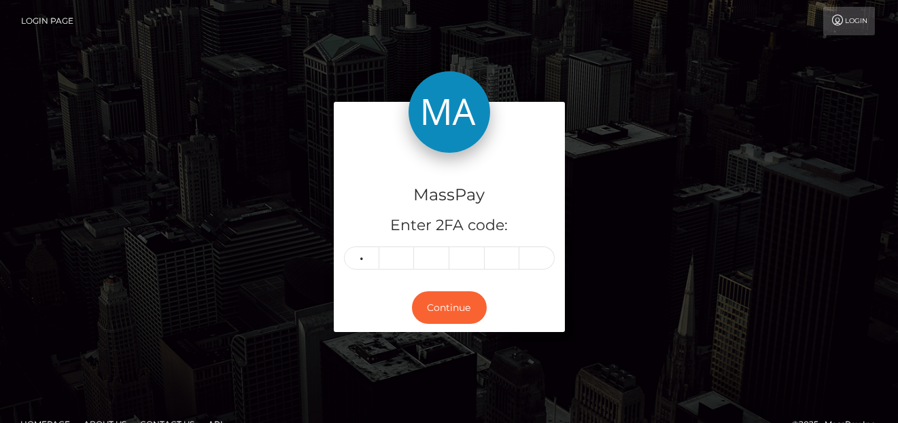
type input "7"
type input "5"
type input "3"
type input "8"
type input "5"
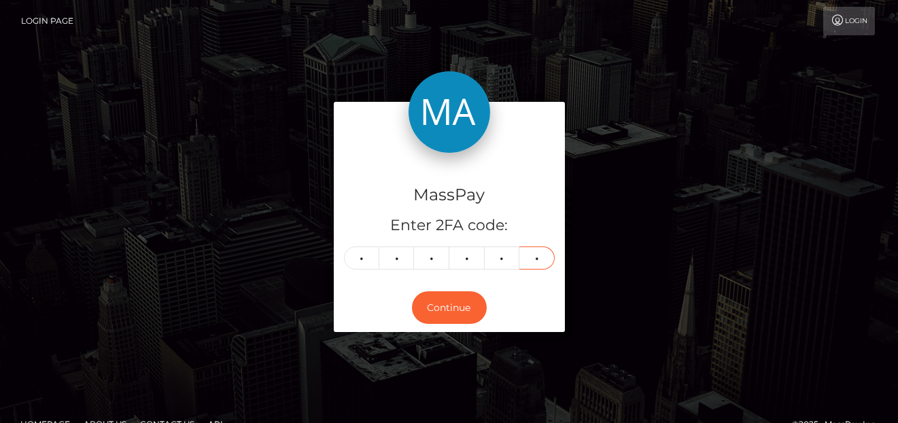
type input "6"
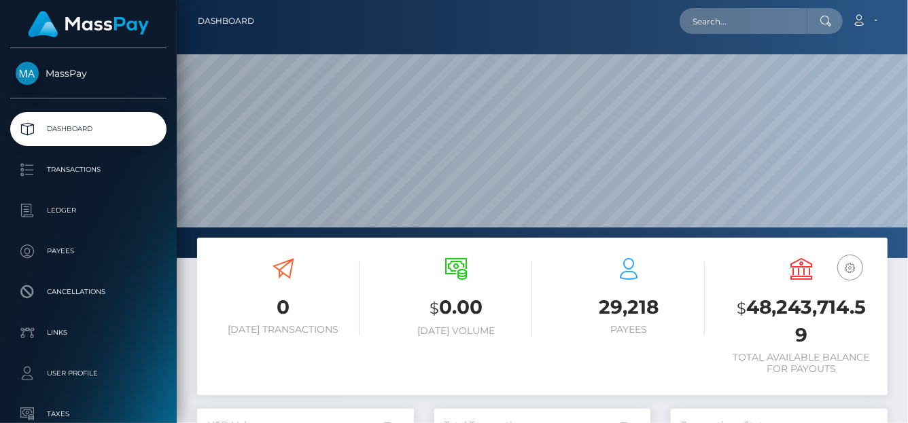
scroll to position [241, 217]
click at [738, 20] on input "text" at bounding box center [744, 21] width 128 height 26
paste input "436319211225100289"
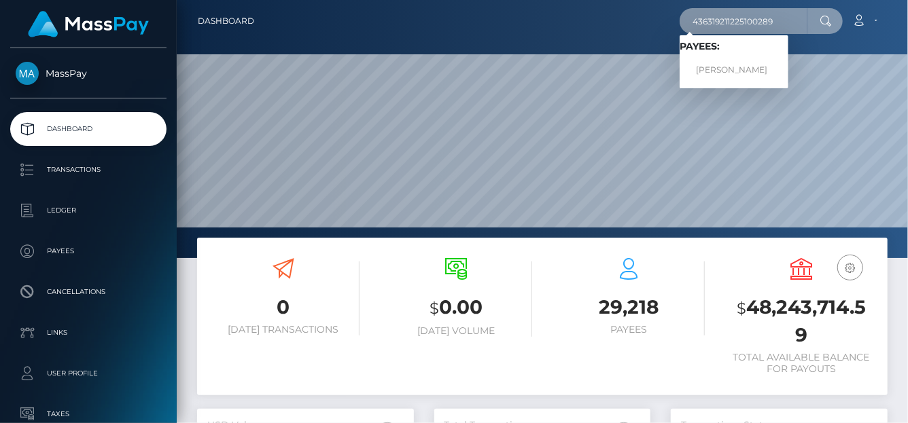
type input "436319211225100289"
click at [736, 68] on link "[PERSON_NAME]" at bounding box center [734, 70] width 109 height 25
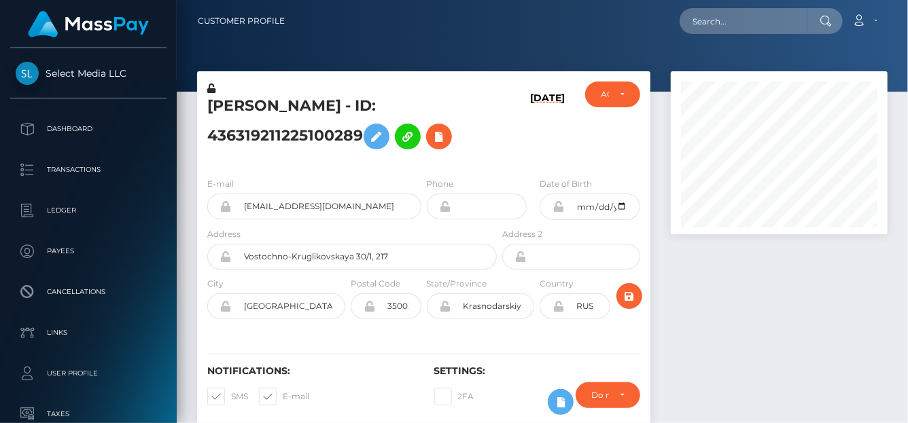
scroll to position [163, 217]
click at [447, 139] on icon at bounding box center [439, 136] width 16 height 17
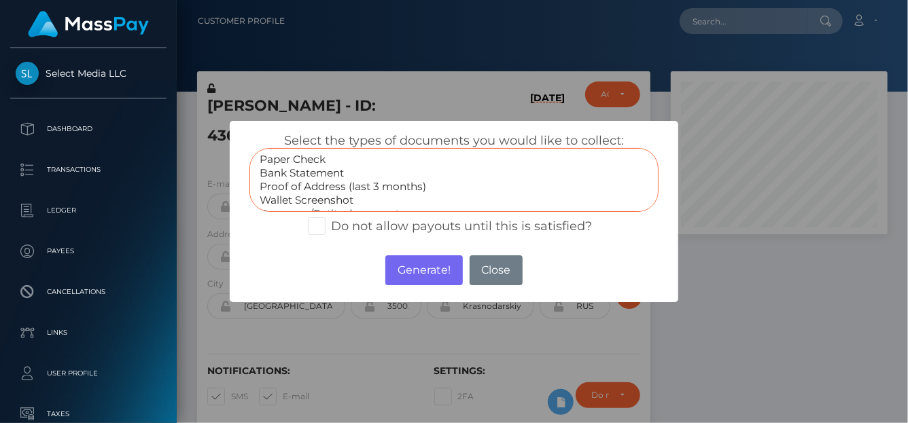
scroll to position [40, 0]
select select "Government issued ID"
click at [319, 186] on option "Government issued ID" at bounding box center [453, 188] width 391 height 14
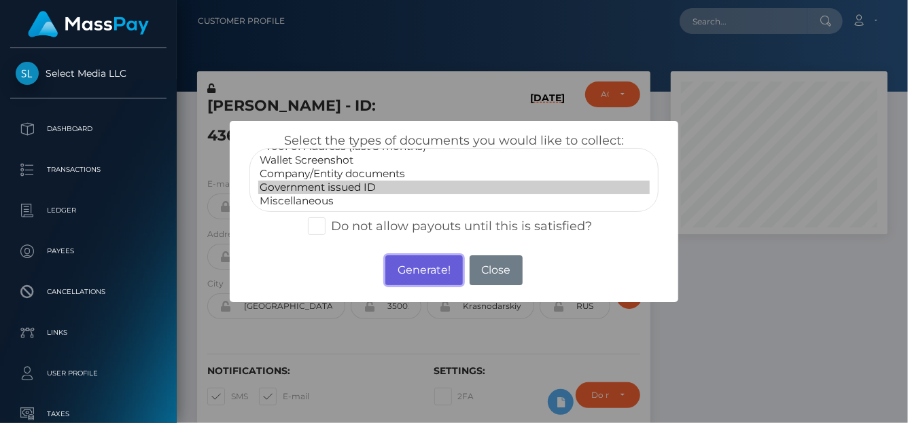
click at [444, 275] on button "Generate!" at bounding box center [423, 271] width 77 height 30
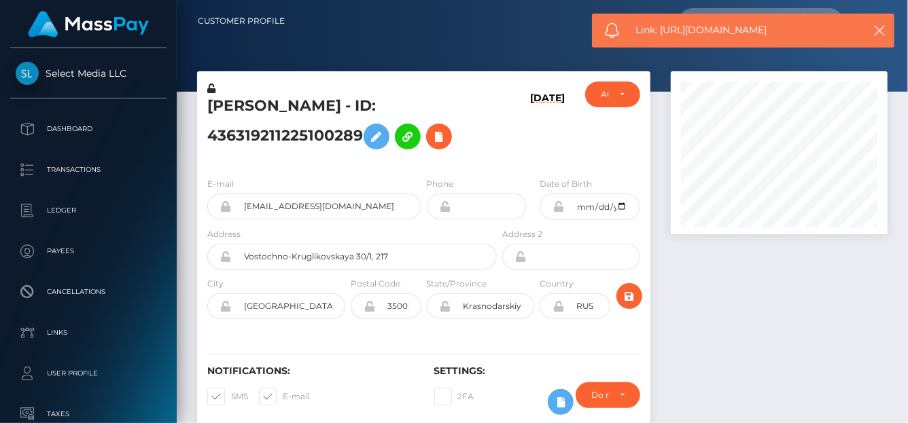
drag, startPoint x: 816, startPoint y: 32, endPoint x: 662, endPoint y: 24, distance: 153.8
click at [662, 24] on span "Link: [URL][DOMAIN_NAME]" at bounding box center [745, 30] width 218 height 14
copy span "[URL][DOMAIN_NAME]"
click at [440, 133] on icon at bounding box center [439, 136] width 16 height 17
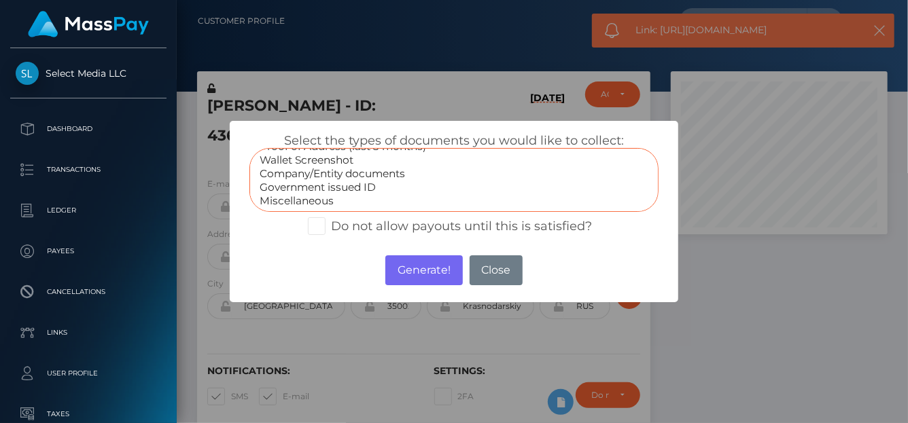
select select "Miscellaneous"
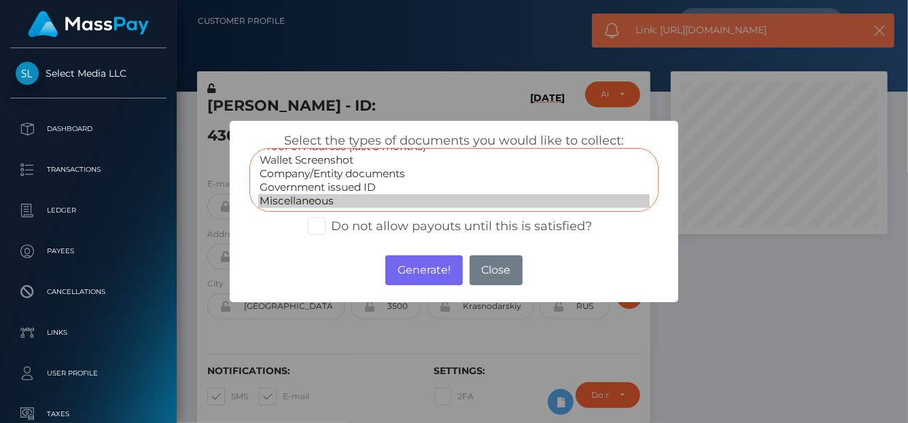
click at [301, 198] on option "Miscellaneous" at bounding box center [453, 201] width 391 height 14
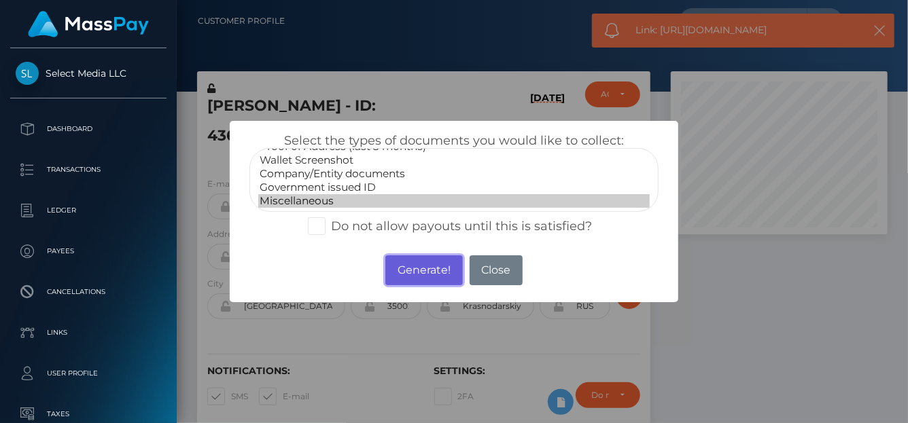
click at [438, 270] on button "Generate!" at bounding box center [423, 271] width 77 height 30
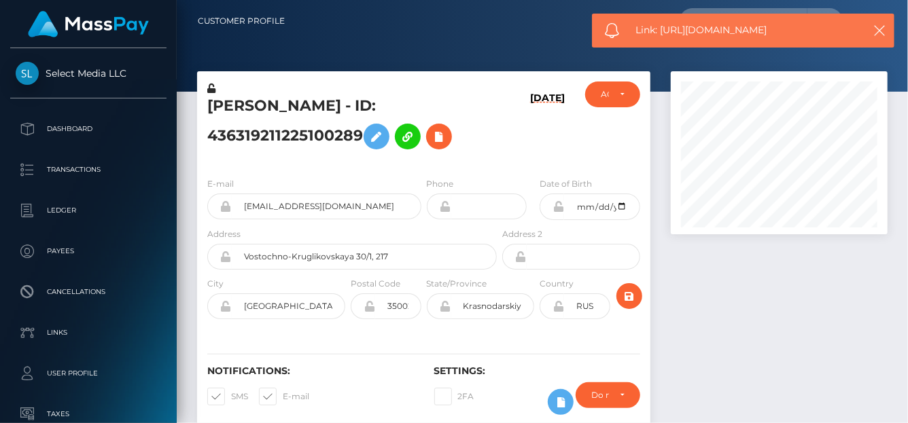
drag, startPoint x: 782, startPoint y: 26, endPoint x: 660, endPoint y: 33, distance: 122.6
click at [660, 33] on span "Link: [URL][DOMAIN_NAME]" at bounding box center [745, 30] width 218 height 14
copy span "[URL][DOMAIN_NAME]"
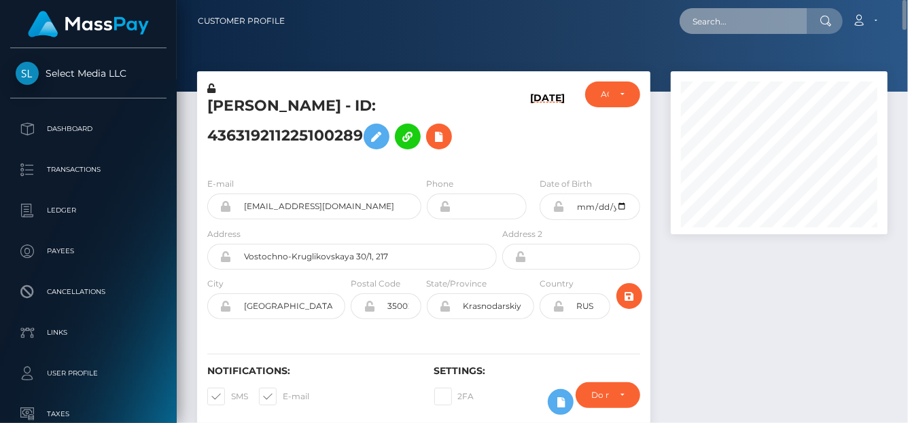
click at [701, 23] on input "text" at bounding box center [744, 21] width 128 height 26
paste input "565463659749318656"
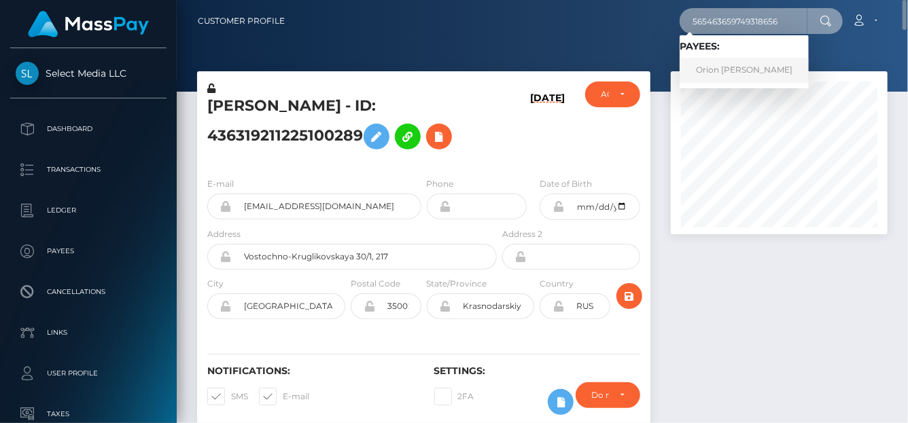
type input "565463659749318656"
click at [716, 68] on link "Orion [PERSON_NAME]" at bounding box center [744, 70] width 129 height 25
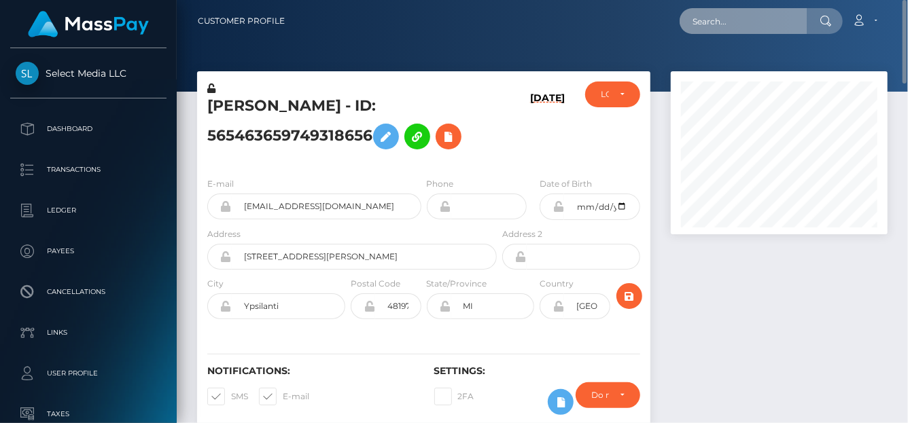
click at [739, 32] on input "text" at bounding box center [744, 21] width 128 height 26
paste input "803381924742582272"
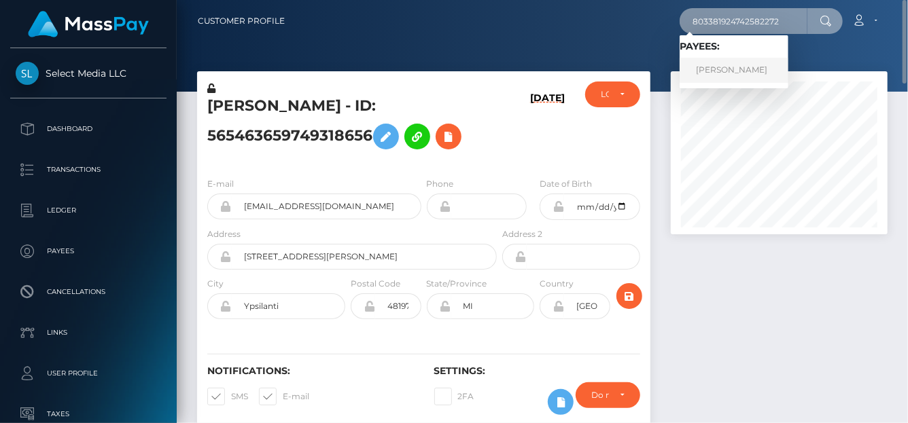
type input "803381924742582272"
click at [741, 76] on link "Alina Choturova" at bounding box center [734, 70] width 109 height 25
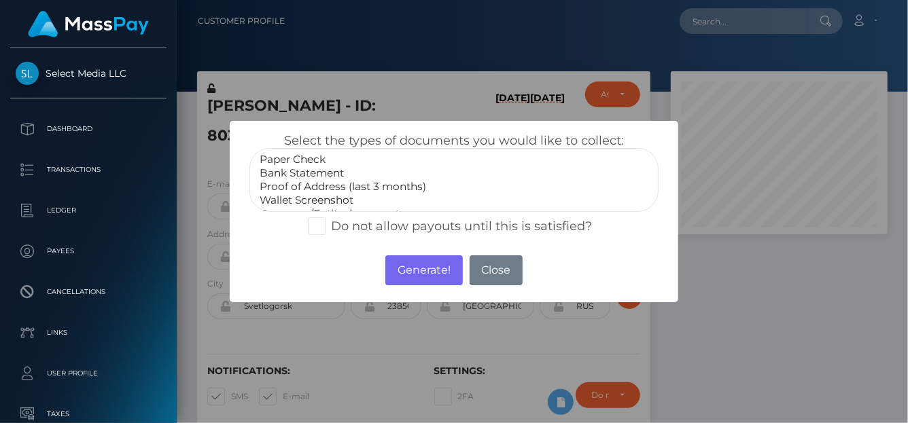
scroll to position [40, 0]
select select "Government issued ID"
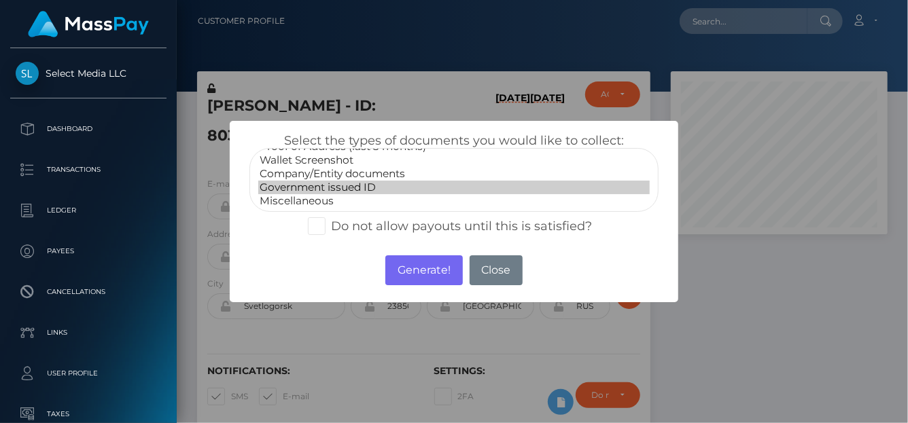
click at [318, 187] on option "Government issued ID" at bounding box center [453, 188] width 391 height 14
click at [422, 262] on button "Generate!" at bounding box center [423, 271] width 77 height 30
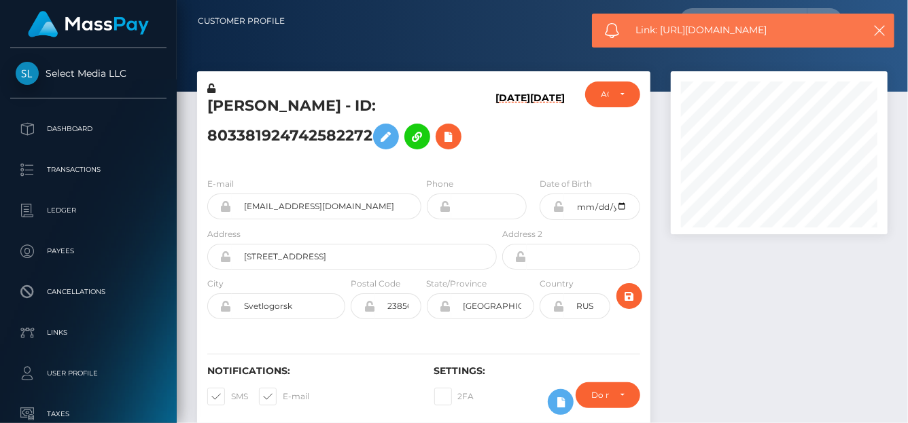
drag, startPoint x: 810, startPoint y: 35, endPoint x: 660, endPoint y: 33, distance: 150.2
click at [660, 33] on span "Link: https://l.maspay.io/qlGIl" at bounding box center [745, 30] width 218 height 14
copy span "https://l.maspay.io/qlGIl"
click at [442, 135] on button at bounding box center [449, 137] width 26 height 26
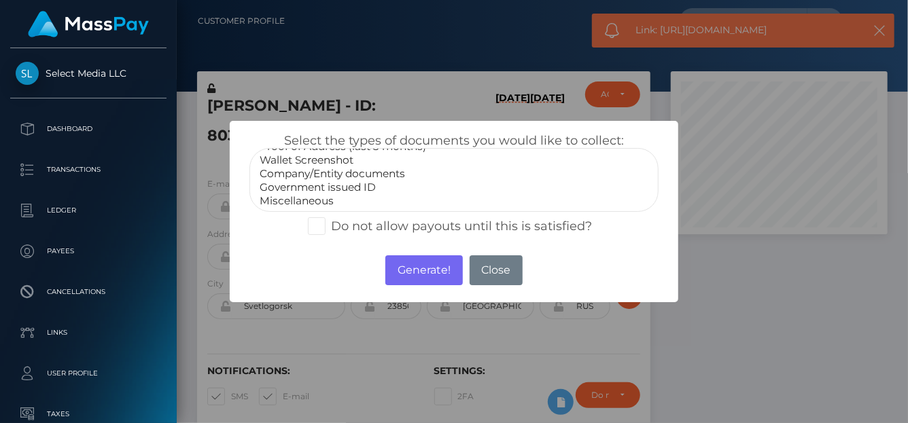
select select "Miscellaneous"
click at [324, 202] on option "Miscellaneous" at bounding box center [453, 201] width 391 height 14
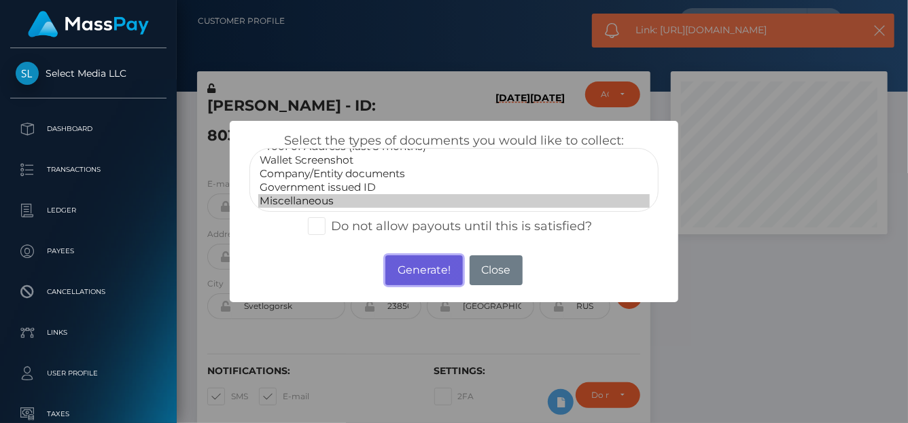
click at [418, 264] on button "Generate!" at bounding box center [423, 271] width 77 height 30
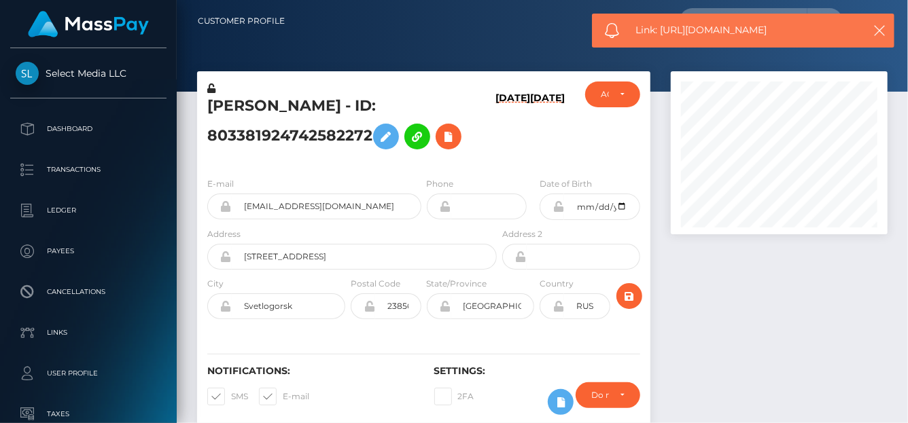
drag, startPoint x: 808, startPoint y: 23, endPoint x: 660, endPoint y: 28, distance: 148.2
click at [660, 28] on span "Link: https://l.maspay.io/SlGOb" at bounding box center [745, 30] width 218 height 14
copy span "https://l.maspay.io/SlGOb"
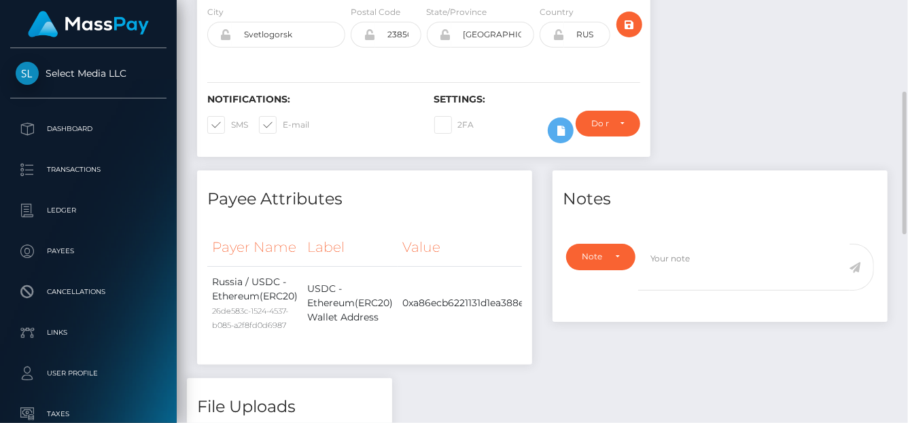
scroll to position [163, 217]
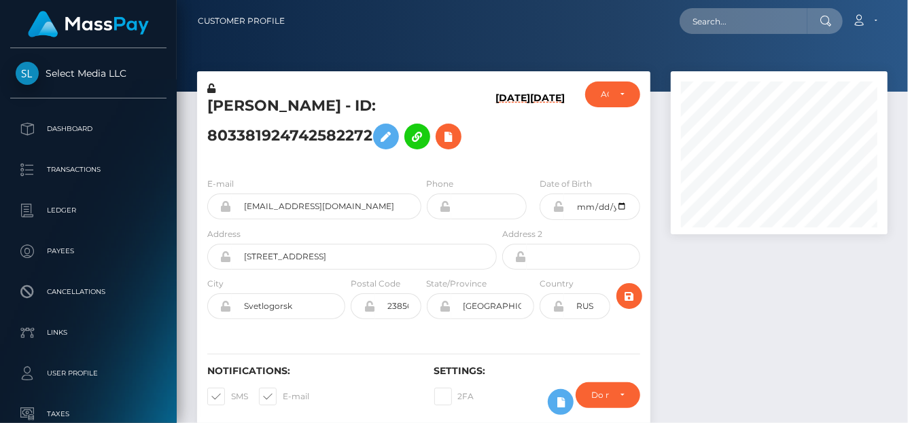
scroll to position [612, 0]
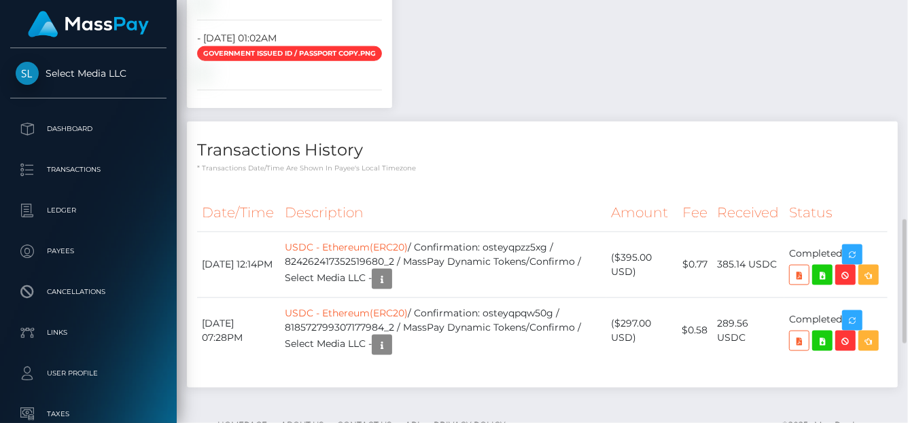
scroll to position [476, 0]
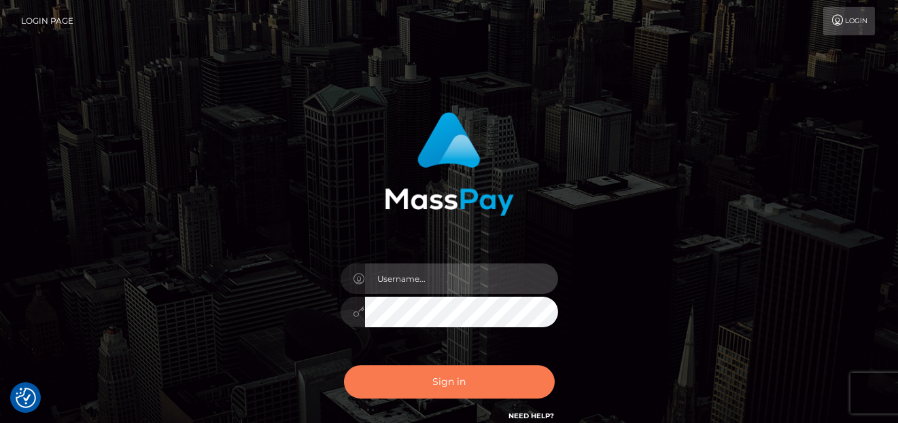
type input "[PERSON_NAME]"
click at [481, 373] on button "Sign in" at bounding box center [449, 382] width 211 height 33
type input "denise"
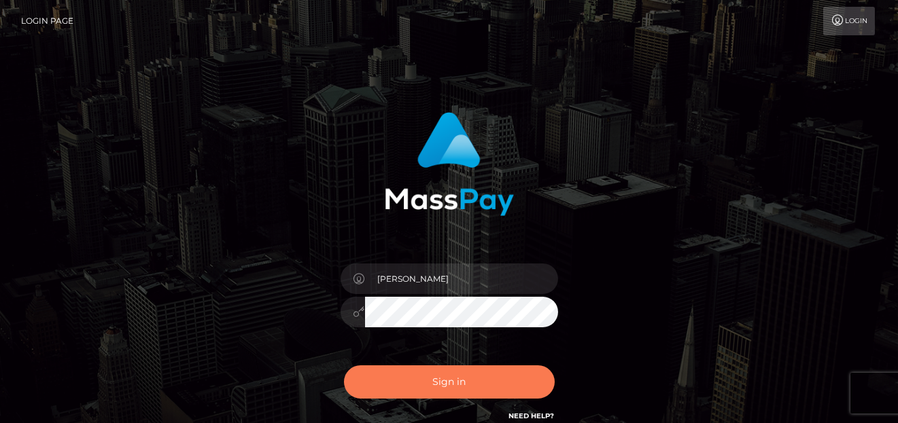
drag, startPoint x: 398, startPoint y: 367, endPoint x: 398, endPoint y: 378, distance: 10.9
click at [398, 371] on button "Sign in" at bounding box center [449, 382] width 211 height 33
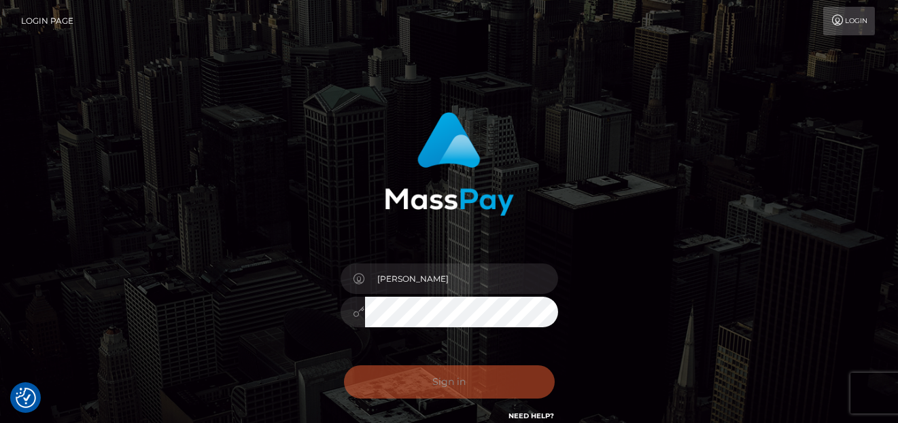
click at [393, 378] on div "Sign in Need Help?" at bounding box center [449, 387] width 238 height 60
click at [394, 378] on div "Sign in Need Help?" at bounding box center [449, 387] width 238 height 60
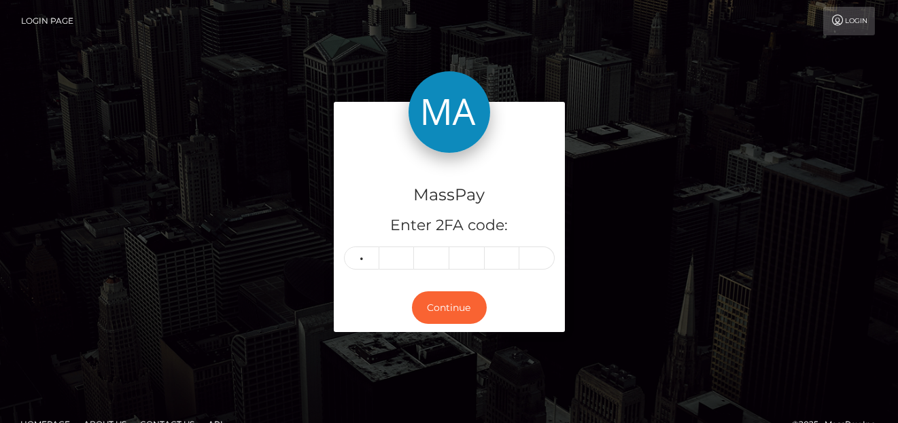
type input "4"
type input "7"
type input "3"
type input "2"
type input "1"
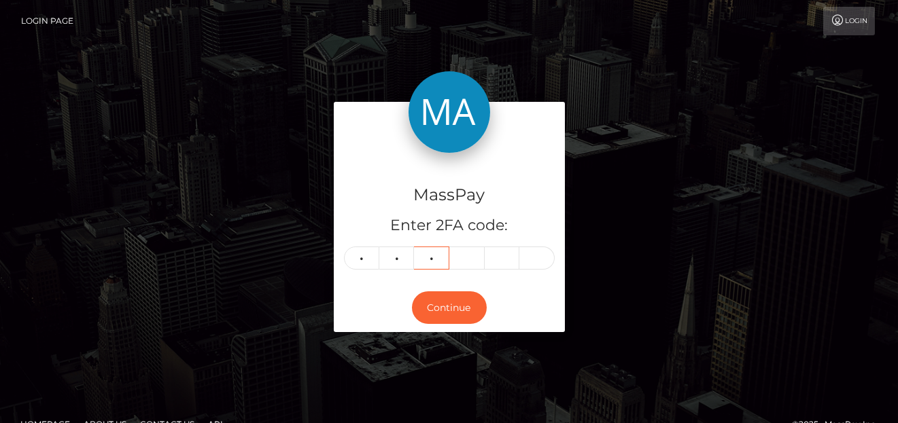
type input "8"
type input "6"
type input "7"
type input "5"
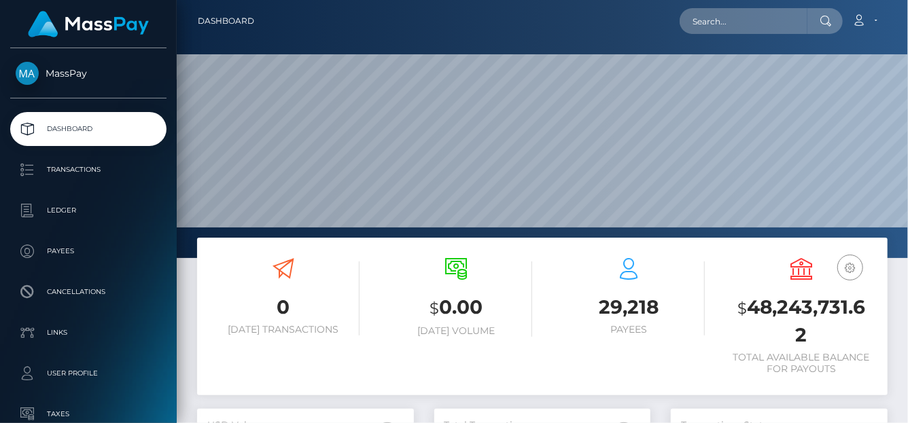
scroll to position [241, 217]
click at [717, 12] on input "text" at bounding box center [744, 21] width 128 height 26
paste input "[EMAIL_ADDRESS][DOMAIN_NAME]"
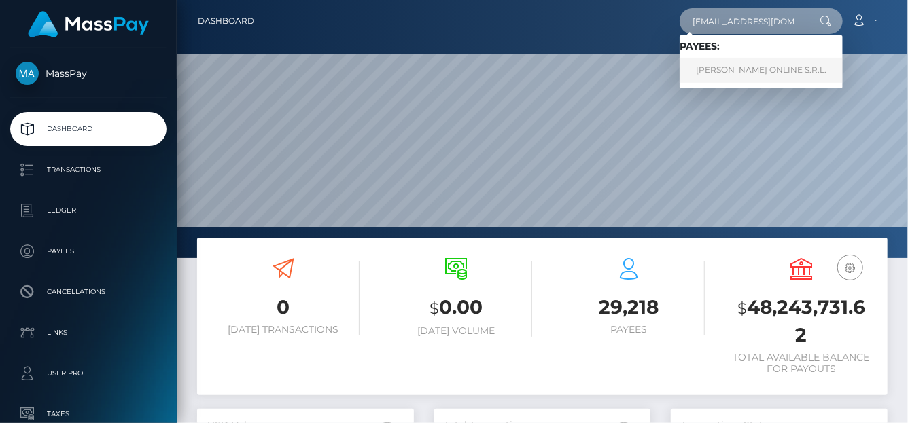
type input "[EMAIL_ADDRESS][DOMAIN_NAME]"
click at [722, 65] on link "[PERSON_NAME] ONLINE S.R.L." at bounding box center [761, 70] width 163 height 25
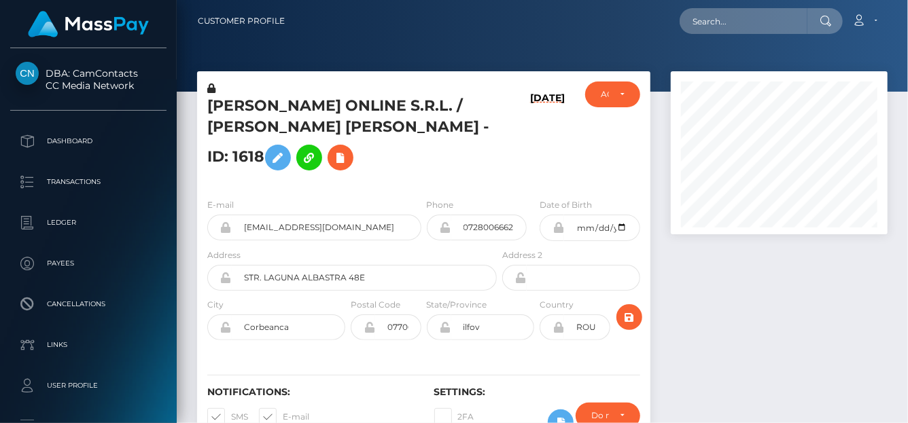
scroll to position [163, 217]
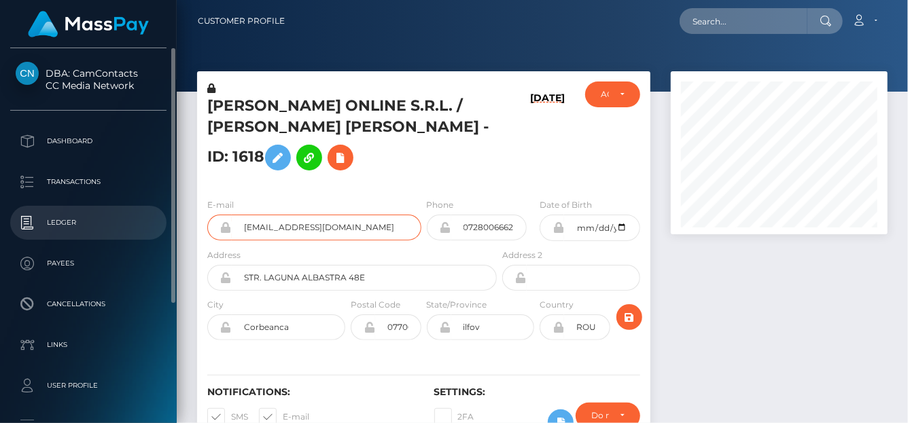
drag, startPoint x: 362, startPoint y: 249, endPoint x: 69, endPoint y: 217, distance: 294.0
click at [69, 217] on div "DBA: CamContacts CC Media Network Dashboard Transactions Ledger Payees" at bounding box center [454, 211] width 908 height 423
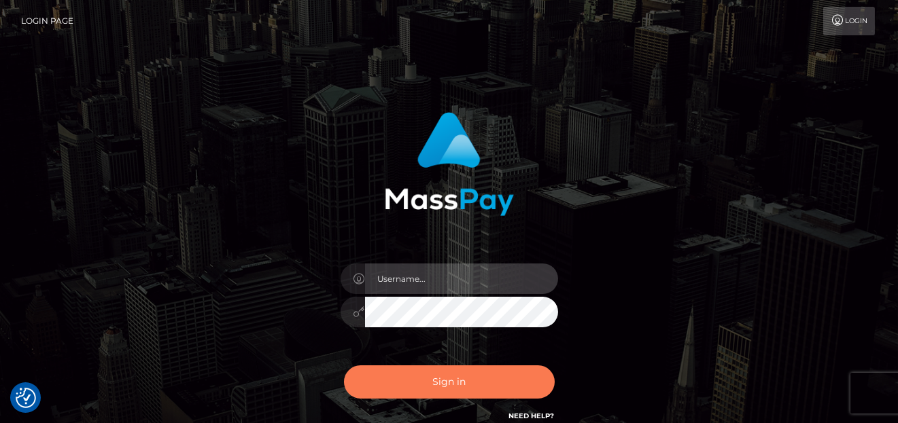
type input "denise"
click at [442, 387] on button "Sign in" at bounding box center [449, 382] width 211 height 33
type input "[PERSON_NAME]"
click at [442, 383] on button "Sign in" at bounding box center [449, 382] width 211 height 33
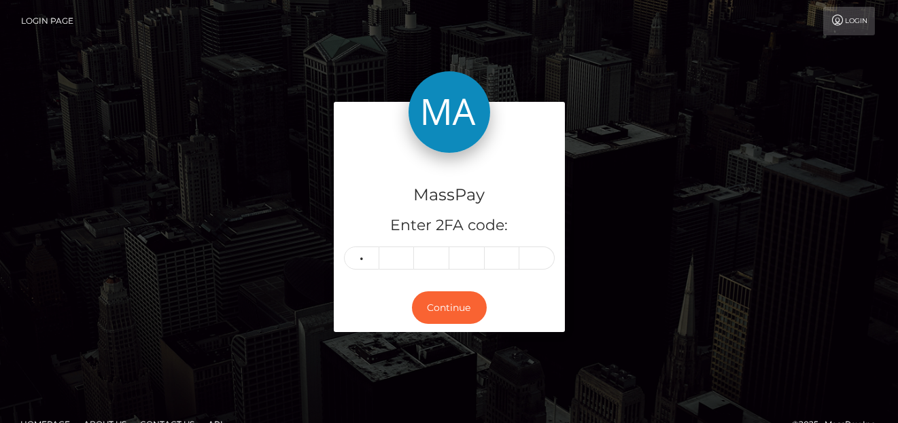
type input "7"
type input "5"
type input "7"
type input "0"
type input "4"
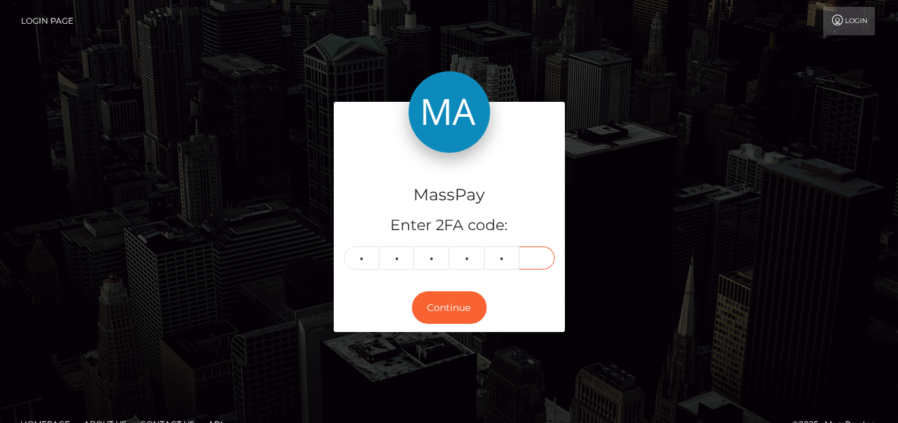
type input "3"
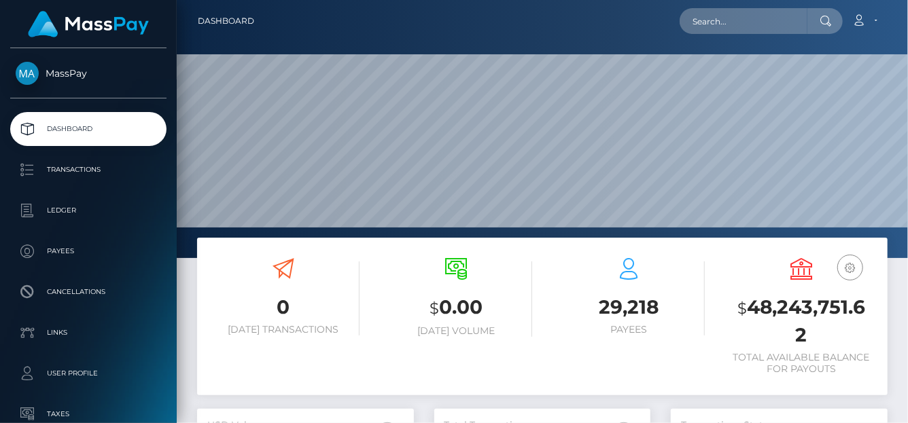
scroll to position [241, 217]
click at [689, 21] on input "text" at bounding box center [744, 21] width 128 height 26
paste input "shirayuki2059@gmail.com"
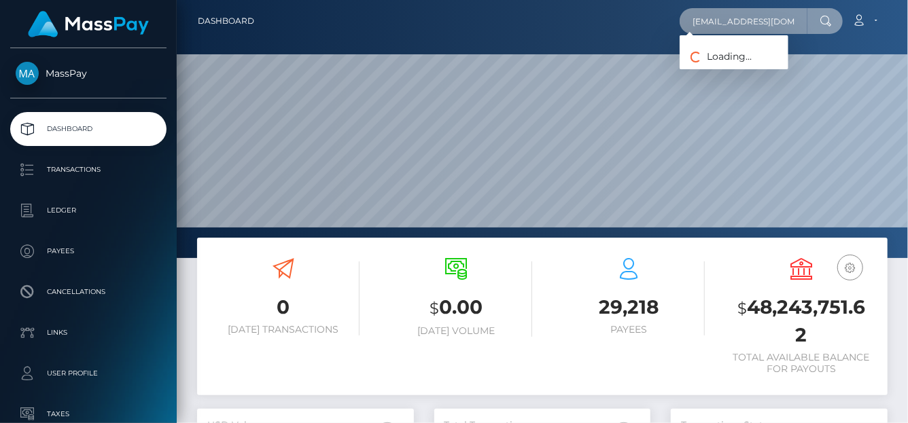
scroll to position [0, 7]
type input "shirayuki2059@gmail.com"
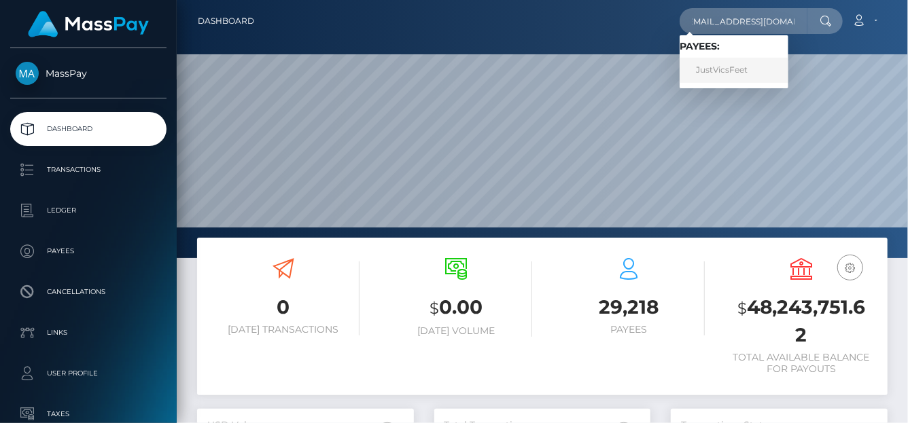
click at [717, 66] on link "JustVicsFeet" at bounding box center [734, 70] width 109 height 25
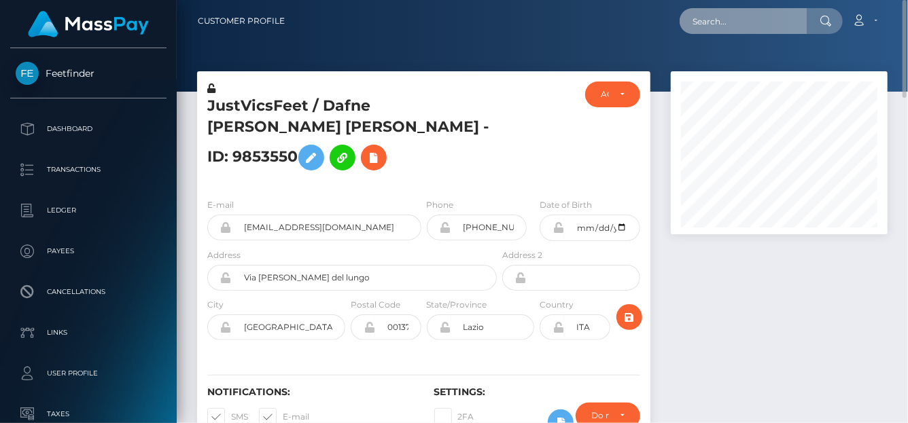
click at [703, 24] on input "text" at bounding box center [744, 21] width 128 height 26
paste input "[EMAIL_ADDRESS][DOMAIN_NAME]"
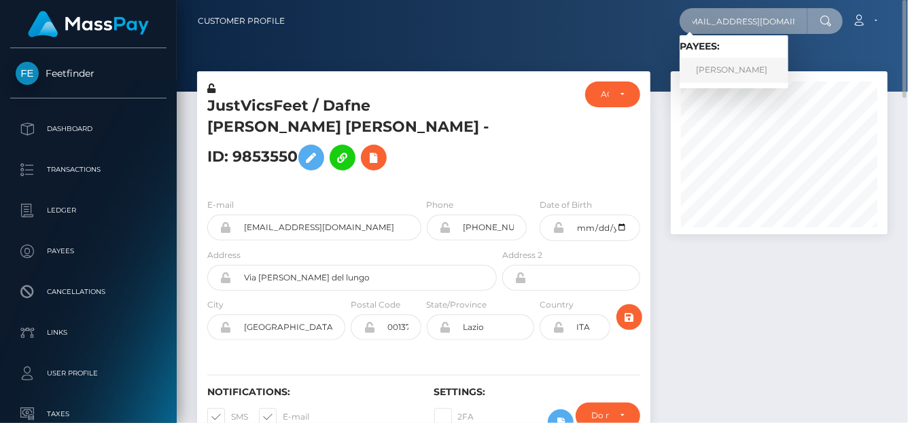
type input "[EMAIL_ADDRESS][DOMAIN_NAME]"
click at [725, 69] on link "[PERSON_NAME]" at bounding box center [734, 70] width 109 height 25
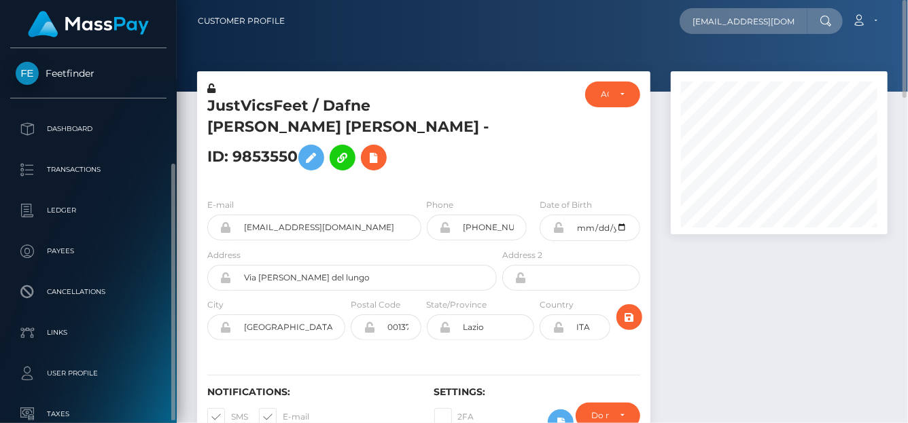
scroll to position [68, 0]
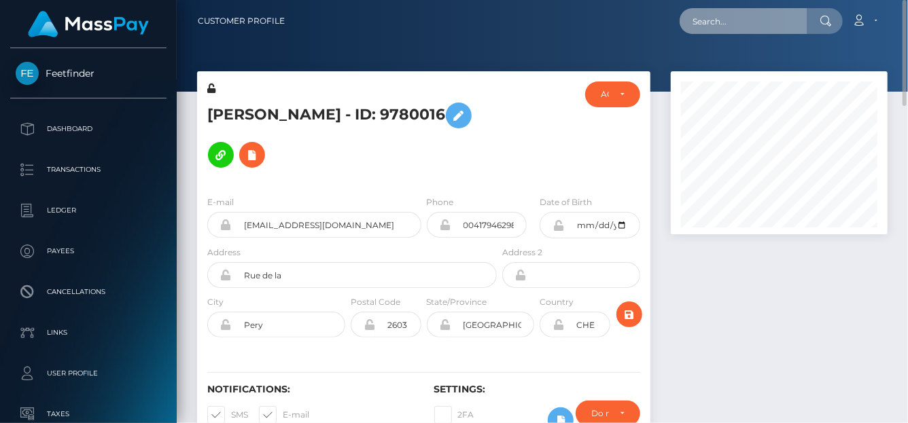
click at [692, 16] on input "text" at bounding box center [744, 21] width 128 height 26
paste input "jennamariesadwick@yahoo.com"
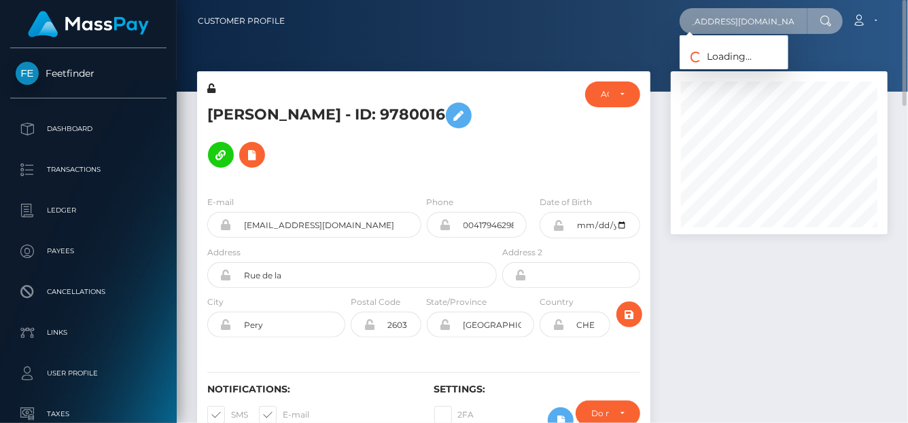
type input "jennamariesadwick@yahoo.com"
